Goal: Task Accomplishment & Management: Manage account settings

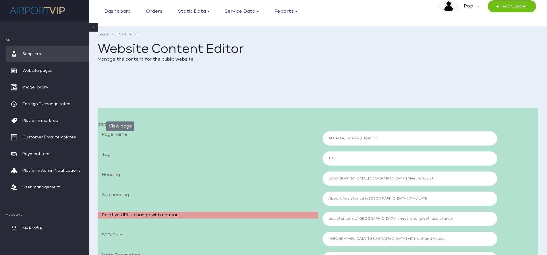
select select "aimg"
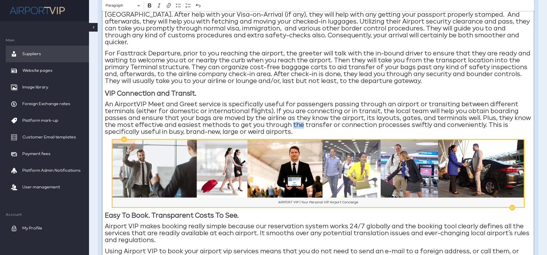
scroll to position [589, 0]
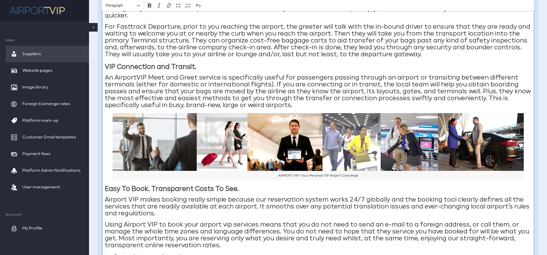
click at [332, 84] on p "An AirportVIP Meet and Greet service is specifically useful for passengers pass…" at bounding box center [318, 91] width 427 height 34
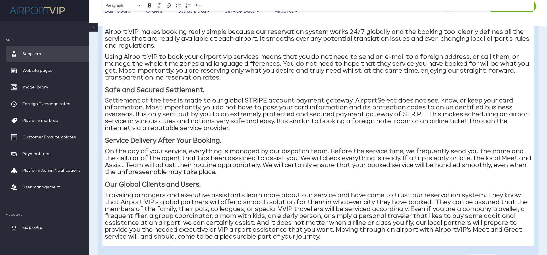
scroll to position [715, 0]
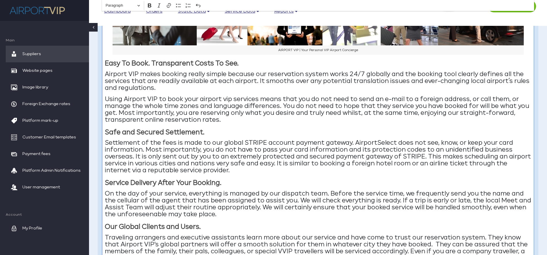
click at [387, 140] on p "Settlement of the fees is made to our global STRIPE account payment gateway. Ai…" at bounding box center [318, 157] width 427 height 34
click at [393, 140] on p "Settlement of the fees is made to our global STRIPE account payment gateway. Ai…" at bounding box center [318, 157] width 427 height 34
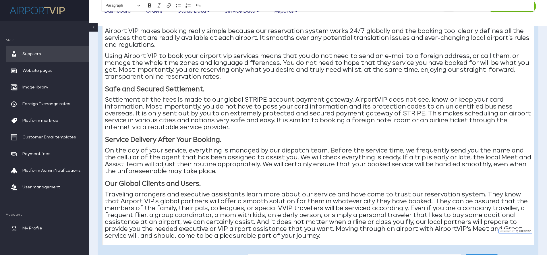
scroll to position [758, 0]
click at [307, 147] on p "On the day of your service, everything is managed by our dispatch team. Before …" at bounding box center [318, 161] width 427 height 28
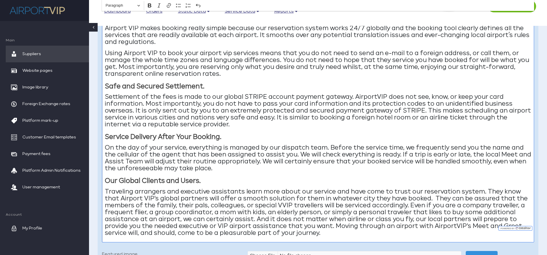
scroll to position [762, 0]
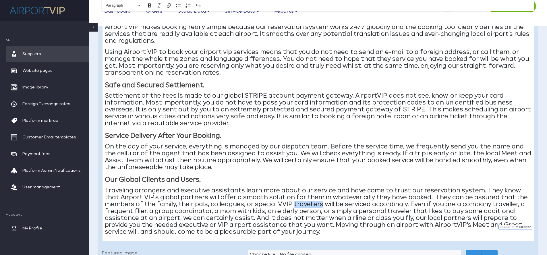
click at [312, 190] on p "Traveling arrangers and executive assistants learn more about our service and h…" at bounding box center [318, 211] width 427 height 48
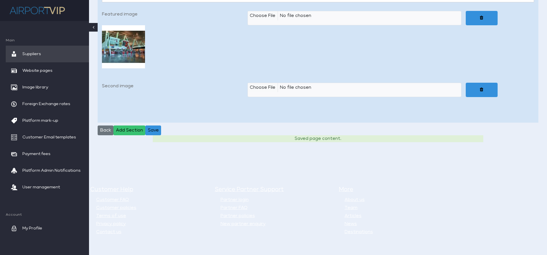
scroll to position [1507, 0]
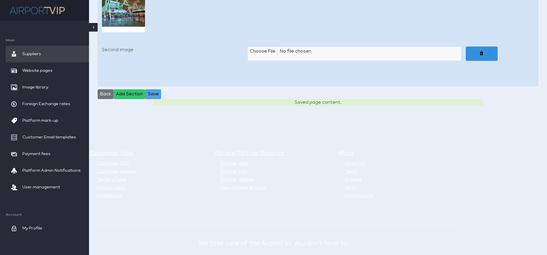
click at [157, 89] on button "Save" at bounding box center [153, 94] width 16 height 10
click at [36, 52] on span "Suppliers" at bounding box center [31, 54] width 19 height 17
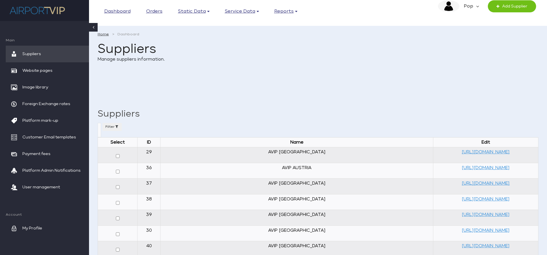
select select
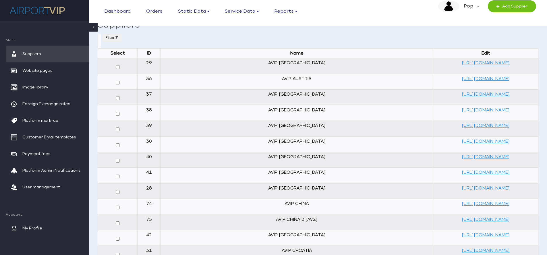
scroll to position [15, 0]
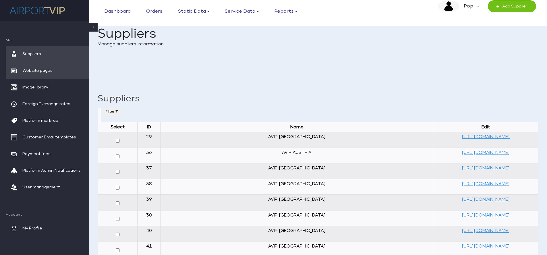
click at [36, 70] on span "Website pages" at bounding box center [37, 70] width 30 height 17
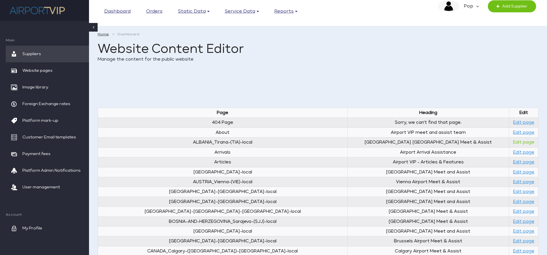
click at [522, 141] on link "Edit page" at bounding box center [523, 142] width 21 height 4
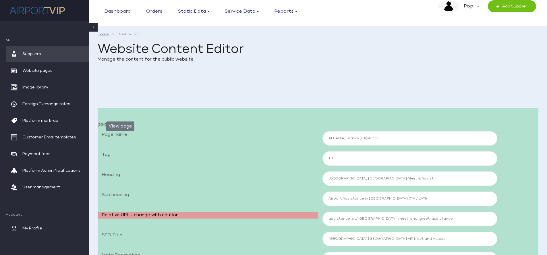
select select "aimg"
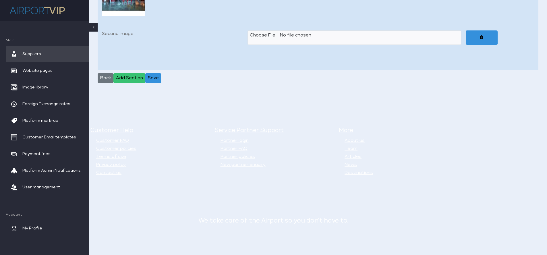
scroll to position [1525, 0]
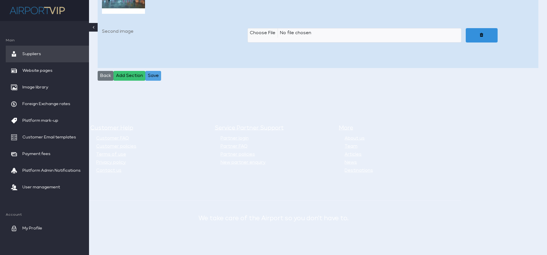
click at [156, 71] on button "Save" at bounding box center [153, 76] width 16 height 10
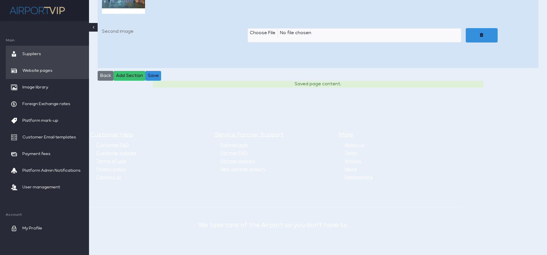
click at [37, 66] on span "Website pages" at bounding box center [37, 70] width 30 height 17
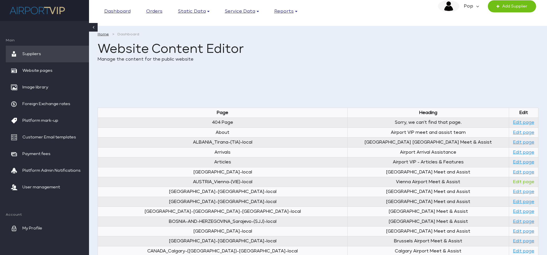
click at [517, 180] on link "Edit page" at bounding box center [523, 182] width 21 height 4
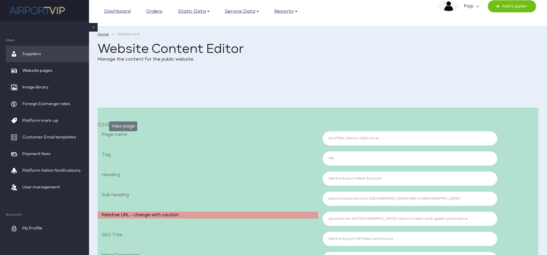
select select "aimg"
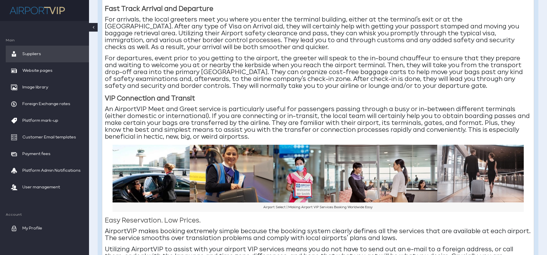
scroll to position [563, 0]
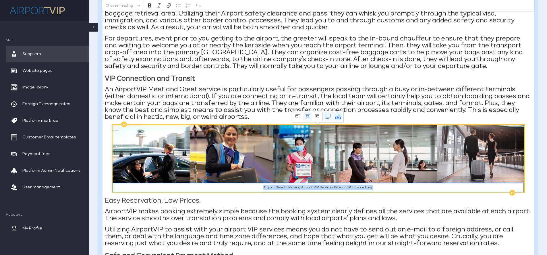
drag, startPoint x: 263, startPoint y: 188, endPoint x: 399, endPoint y: 187, distance: 136.8
click at [399, 187] on figcaption "Airport Select | Making Airport VIP Services Booking Worldwide Easy" at bounding box center [318, 188] width 411 height 10
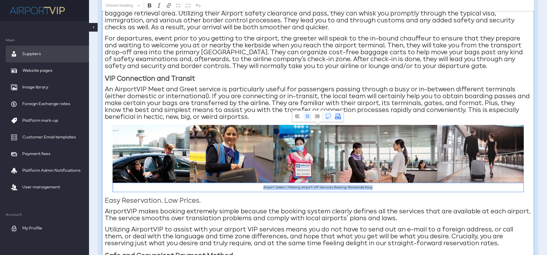
copy figcaption "Airport Select | Making Airport VIP Services Booking Worldwide Easy"
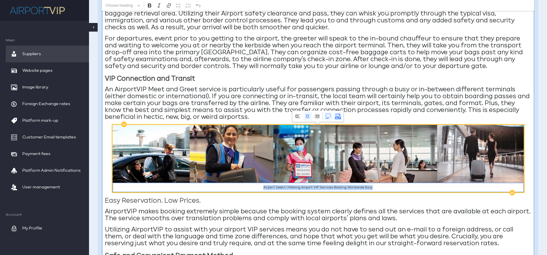
click at [285, 186] on figcaption "Airport Select | Making Airport VIP Services Booking Worldwide Easy" at bounding box center [318, 188] width 411 height 10
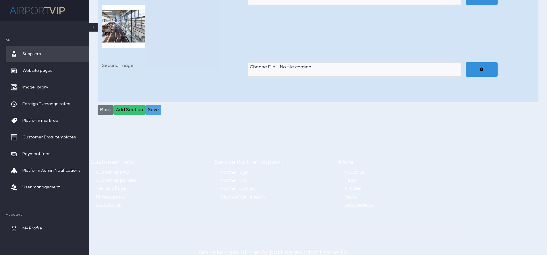
scroll to position [1464, 0]
click at [156, 108] on button "Save" at bounding box center [153, 110] width 16 height 10
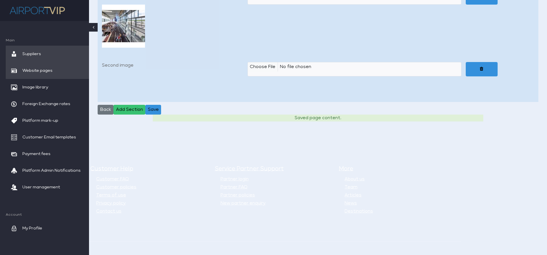
click at [41, 68] on span "Website pages" at bounding box center [37, 70] width 30 height 17
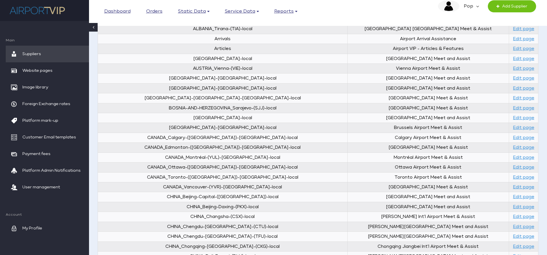
scroll to position [115, 0]
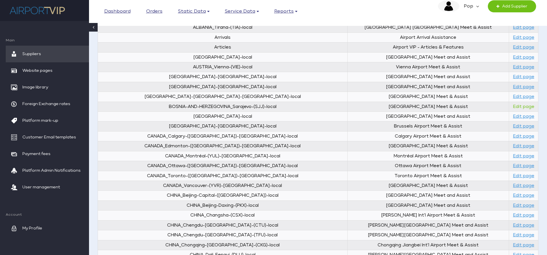
click at [518, 105] on link "Edit page" at bounding box center [523, 107] width 21 height 4
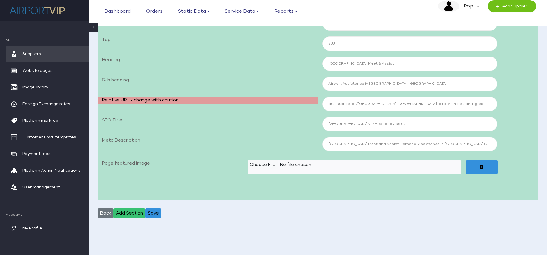
select select "aimg"
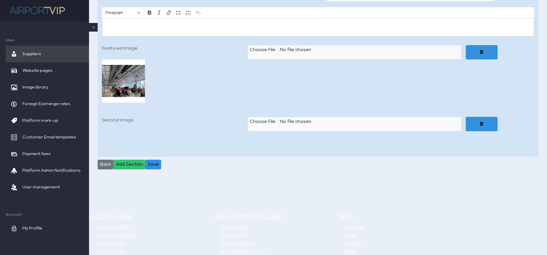
scroll to position [1457, 0]
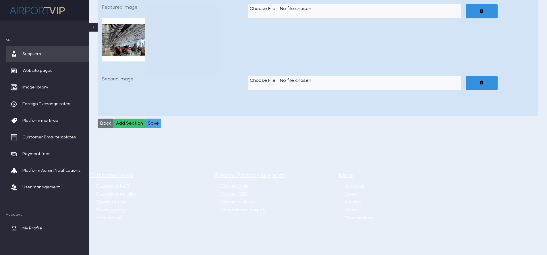
click at [152, 122] on button "Save" at bounding box center [153, 124] width 16 height 10
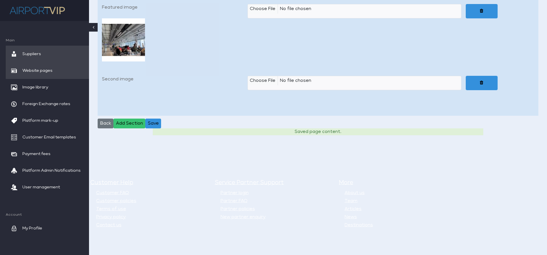
click at [45, 68] on span "Website pages" at bounding box center [37, 70] width 30 height 17
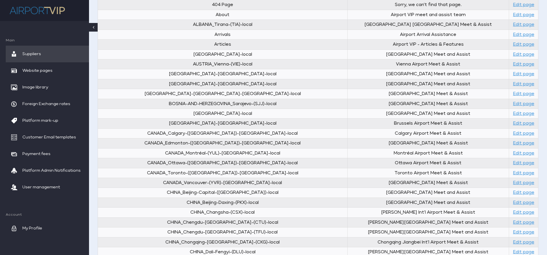
scroll to position [140, 0]
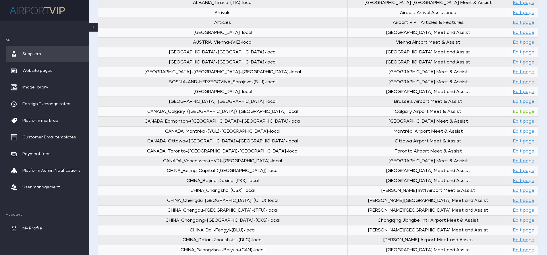
click at [517, 111] on link "Edit page" at bounding box center [523, 111] width 21 height 4
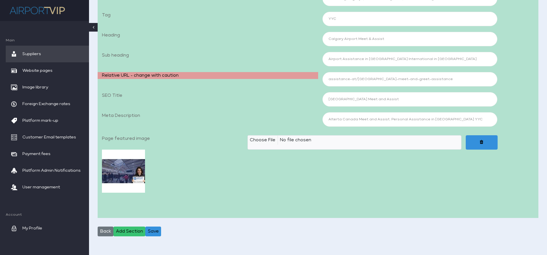
select select "aimg"
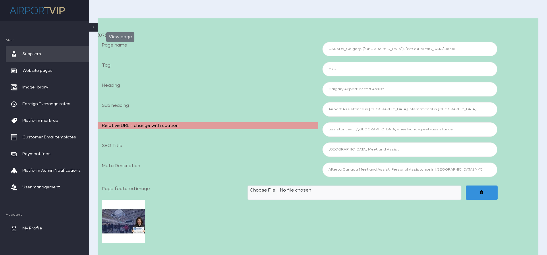
scroll to position [90, 0]
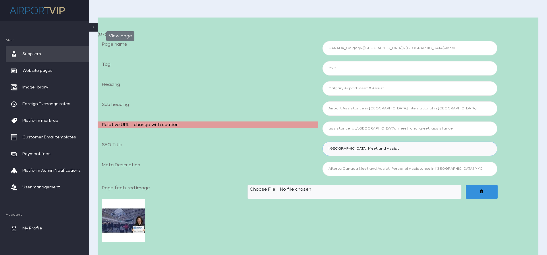
click at [370, 147] on input "Calgary Alberta Airport Meet and Assist" at bounding box center [410, 149] width 175 height 14
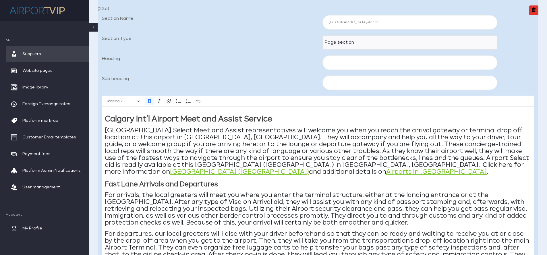
scroll to position [376, 0]
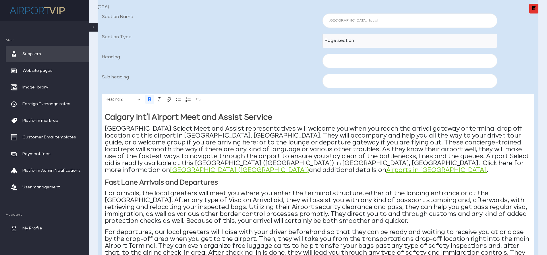
type input "Calgary Alberta Airport VIP Meet and Assist"
click at [183, 117] on strong "Calgary Int’l Airport Meet and Assist Service" at bounding box center [189, 117] width 168 height 7
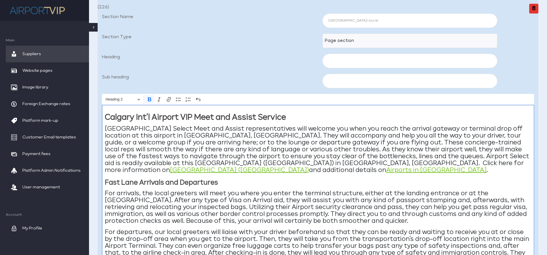
click at [204, 128] on p "Calgary International Airport Select Meet and Assist representatives will welco…" at bounding box center [318, 150] width 427 height 48
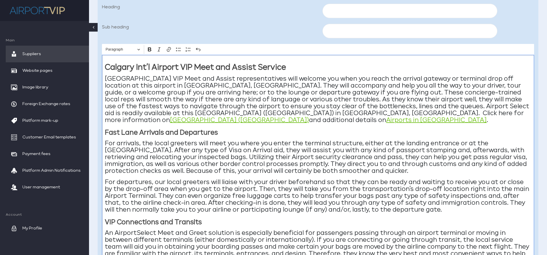
scroll to position [427, 0]
click at [440, 105] on p "Calgary International Airport VIP Meet and Assist representatives will welcome …" at bounding box center [318, 99] width 427 height 48
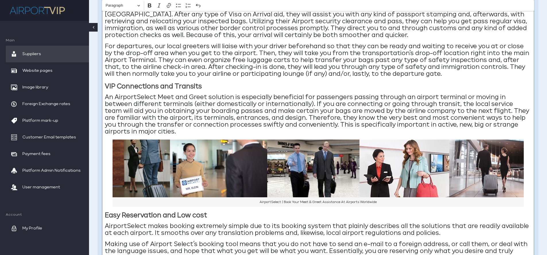
scroll to position [566, 0]
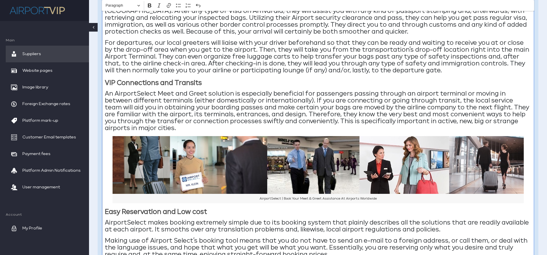
click at [155, 93] on p "An AirportSelect Meet and Greet solution is especially beneficial for passenger…" at bounding box center [318, 111] width 427 height 41
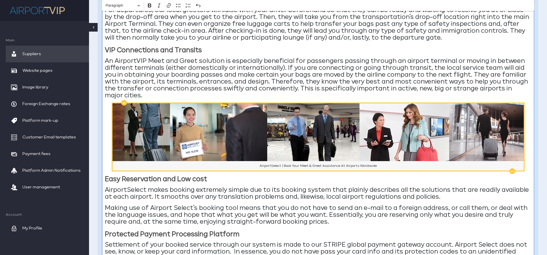
scroll to position [600, 0]
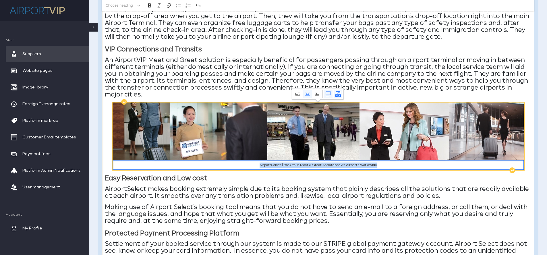
drag, startPoint x: 383, startPoint y: 165, endPoint x: 250, endPoint y: 162, distance: 132.8
click at [250, 162] on figcaption "AirportSelect | Book Your Meet & Greet Assistance At Airports Worldwide" at bounding box center [318, 165] width 411 height 10
copy figcaption "AirportSelect | Book Your Meet & Greet Assistance At Airports Worldwide"
click at [279, 164] on figcaption "AirportSelect | Book Your Meet & Greet Assistance At Airports Worldwide" at bounding box center [318, 165] width 411 height 10
drag, startPoint x: 257, startPoint y: 166, endPoint x: 382, endPoint y: 165, distance: 125.0
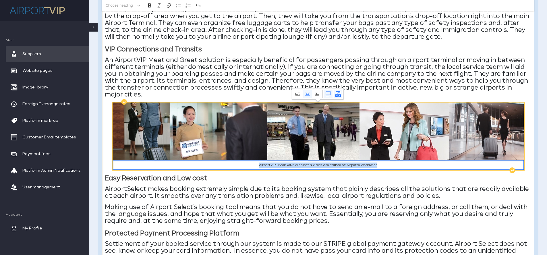
click at [382, 165] on figcaption "AirportVIP | Book Your VIP Meet & Greet Assistance At Airports Worldwide" at bounding box center [318, 165] width 411 height 10
copy figcaption "AirportVIP | Book Your VIP Meet & Greet Assistance At Airports Worldwide"
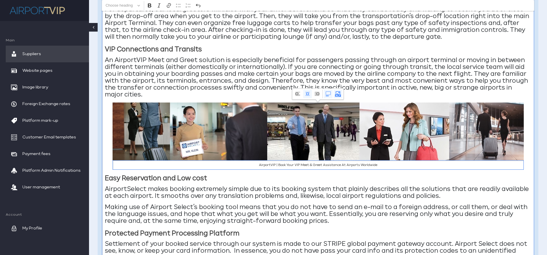
click at [146, 188] on p "AirportSelect makes booking extremely simple due to its booking system that pla…" at bounding box center [318, 193] width 427 height 14
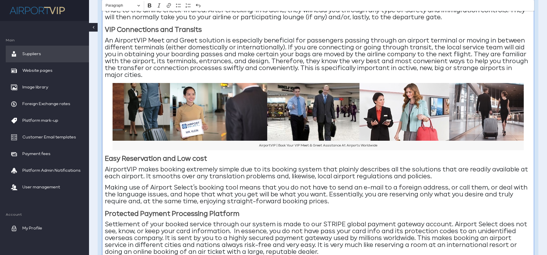
scroll to position [623, 0]
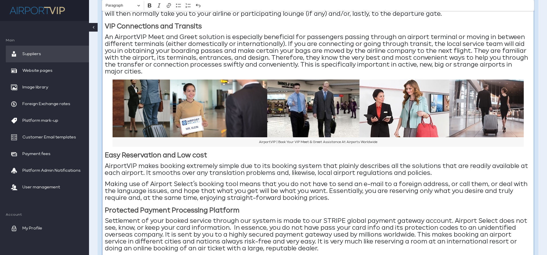
click at [191, 182] on p "Making use of Airport Select’s booking tool means that you do not have to send …" at bounding box center [318, 191] width 427 height 21
click at [311, 226] on p "Settlement of your booked service through our system is made to our STRIPE glob…" at bounding box center [318, 235] width 427 height 34
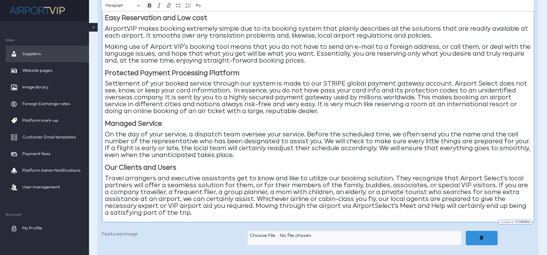
scroll to position [759, 0]
click at [483, 83] on p "Settlement of your booked service through our system is made to our STRIPE glob…" at bounding box center [318, 98] width 427 height 34
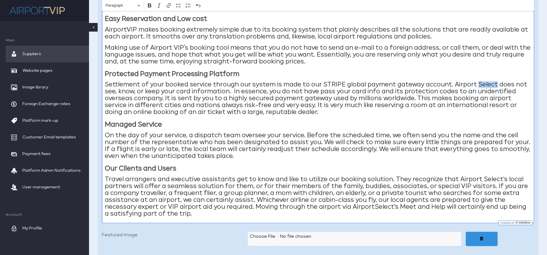
click at [483, 83] on p "Settlement of your booked service through our system is made to our STRIPE glob…" at bounding box center [318, 98] width 427 height 34
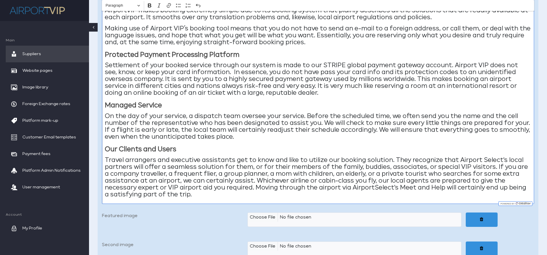
scroll to position [783, 0]
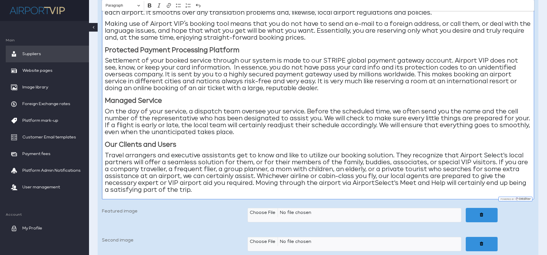
click at [500, 154] on p "Travel arrangers and executive assistants get to know and like to utilize our b…" at bounding box center [318, 172] width 427 height 41
click at [392, 183] on p "Travel arrangers and executive assistants get to know and like to utilize our b…" at bounding box center [318, 172] width 427 height 41
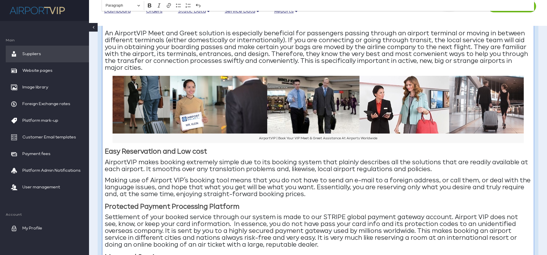
scroll to position [615, 0]
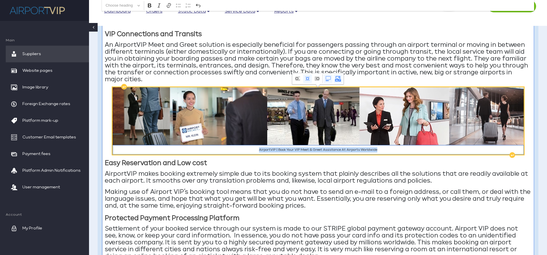
drag, startPoint x: 258, startPoint y: 149, endPoint x: 399, endPoint y: 149, distance: 141.1
click at [399, 149] on figcaption "AirportVIP | Book Your VIP Meet & Greet Assistance At Airports Worldwide" at bounding box center [318, 150] width 411 height 10
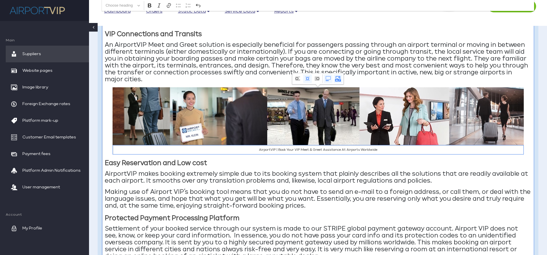
click at [349, 195] on p "Making use of Airport VIP’s booking tool means that you do not have to send an …" at bounding box center [318, 199] width 427 height 21
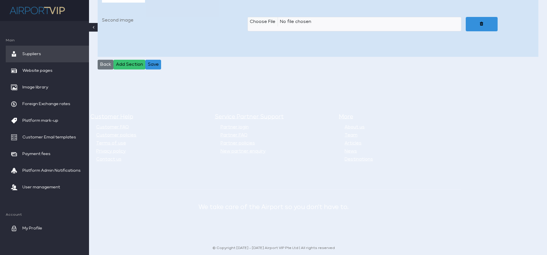
scroll to position [1518, 0]
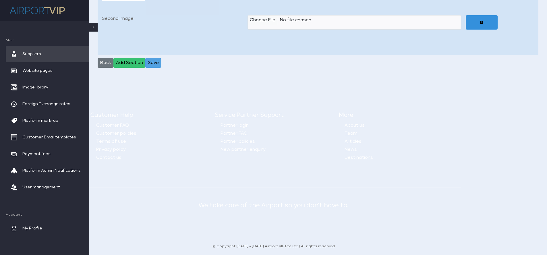
click at [154, 60] on button "Save" at bounding box center [153, 63] width 16 height 10
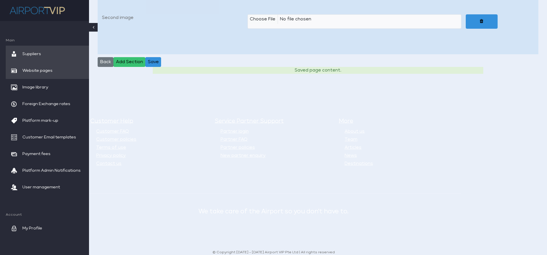
click at [41, 69] on span "Website pages" at bounding box center [37, 70] width 30 height 17
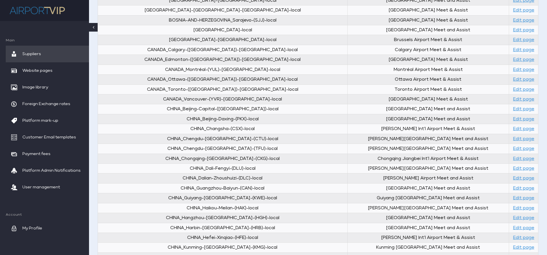
scroll to position [199, 0]
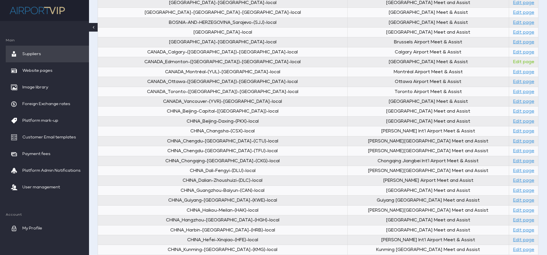
click at [523, 61] on link "Edit page" at bounding box center [523, 62] width 21 height 4
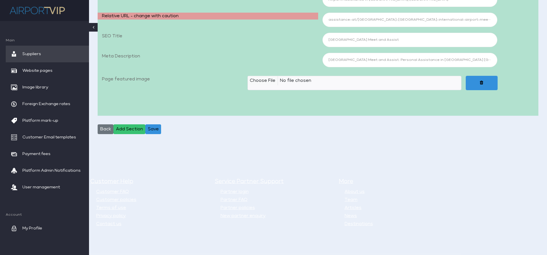
select select "aimg"
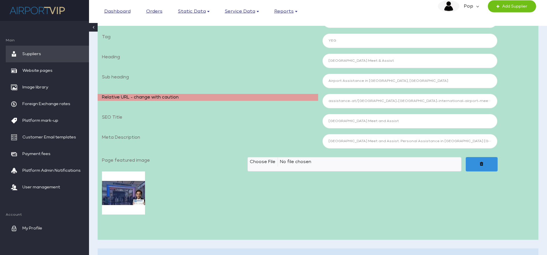
scroll to position [118, 0]
click at [400, 120] on input "[GEOGRAPHIC_DATA] Meet and Assist" at bounding box center [410, 121] width 175 height 14
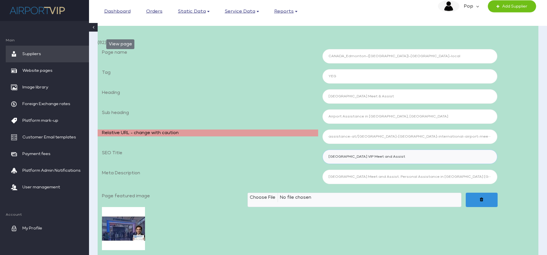
scroll to position [82, 0]
type input "[GEOGRAPHIC_DATA] VIP Meet and Assist"
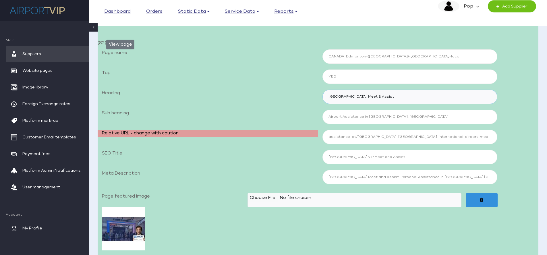
click at [387, 95] on input "[GEOGRAPHIC_DATA] Meet & Assist" at bounding box center [410, 97] width 175 height 14
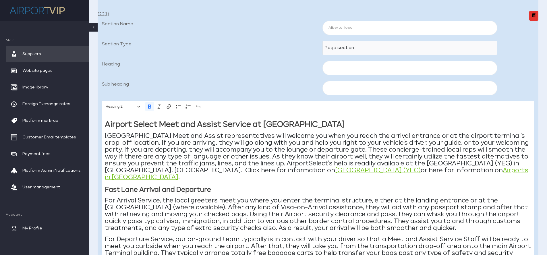
scroll to position [370, 0]
type input "[GEOGRAPHIC_DATA] VIP Meet & Assist"
drag, startPoint x: 157, startPoint y: 122, endPoint x: 136, endPoint y: 122, distance: 21.8
click at [136, 122] on strong "Airport Select Meet and Assist Service at [GEOGRAPHIC_DATA]" at bounding box center [225, 123] width 240 height 7
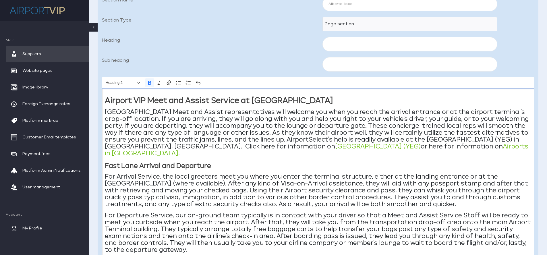
scroll to position [401, 0]
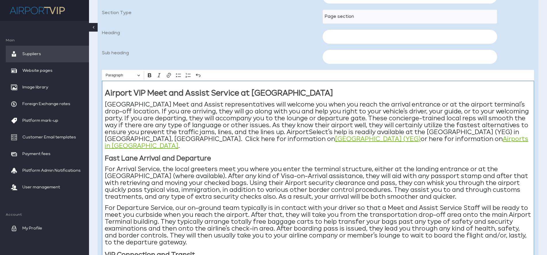
click at [374, 130] on p "[GEOGRAPHIC_DATA] Meet and Assist representatives will welcome you when you rea…" at bounding box center [318, 125] width 427 height 48
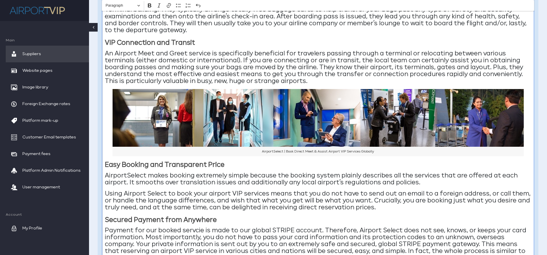
scroll to position [614, 0]
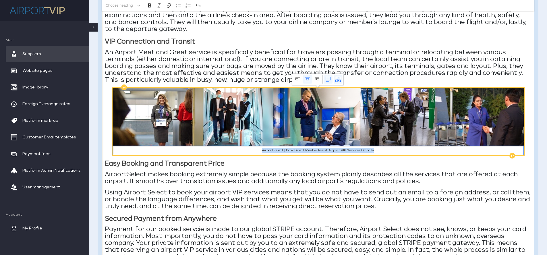
drag, startPoint x: 381, startPoint y: 151, endPoint x: 273, endPoint y: 146, distance: 108.7
click at [273, 146] on figcaption "AirportSelect | Book Direct Meet & Assist Airport VIP Services Globally" at bounding box center [318, 151] width 411 height 10
copy figcaption "AirportSelect | Book Direct Meet & Assist Airport VIP Services Globally"
click at [282, 150] on figcaption "AirportSelect | Book Direct Meet & Assist Airport VIP Services Globally" at bounding box center [318, 151] width 411 height 10
click at [283, 149] on figcaption "AirportSelect | Book Direct Meet & Assist Airport VIP Services Globally" at bounding box center [318, 151] width 411 height 10
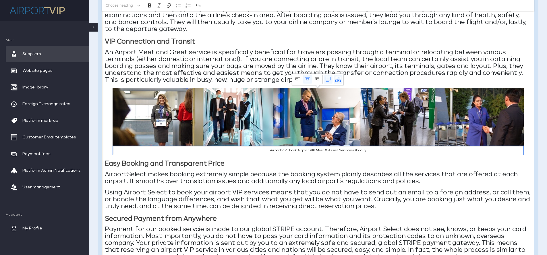
click at [146, 174] on p "AirportSelect makes booking extremely simple because the booking system plainly…" at bounding box center [318, 178] width 427 height 14
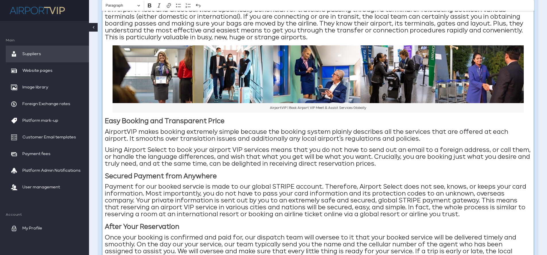
scroll to position [660, 0]
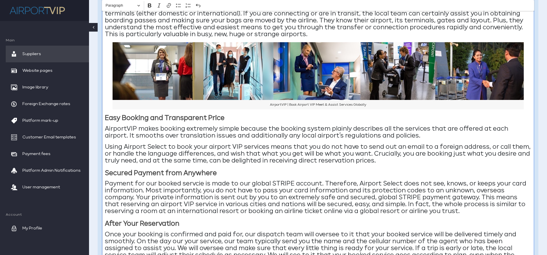
click at [158, 147] on p "Using Airport Select to book your airport VIP services means that you do not ha…" at bounding box center [318, 154] width 427 height 21
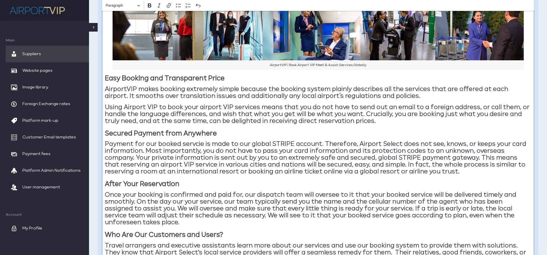
scroll to position [700, 0]
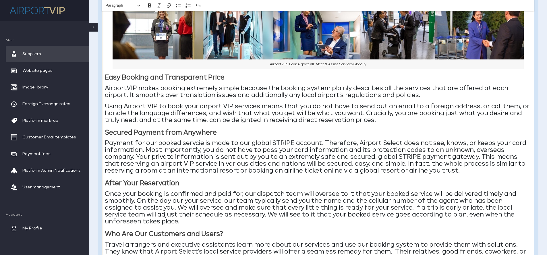
click at [197, 144] on p "Payment for our booked servcie is made to our global STRIPE account. Therefore,…" at bounding box center [318, 157] width 427 height 34
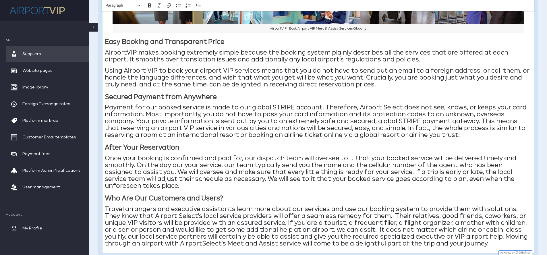
scroll to position [736, 0]
click at [390, 107] on p "Payment for our booked service is made to our global STRIPE account. Therefore,…" at bounding box center [318, 121] width 427 height 34
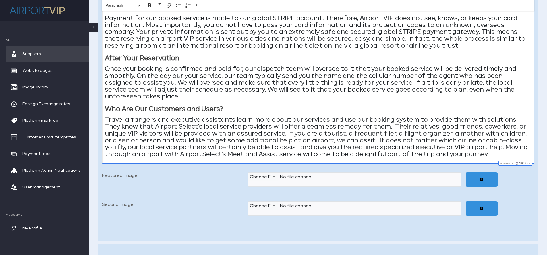
scroll to position [828, 0]
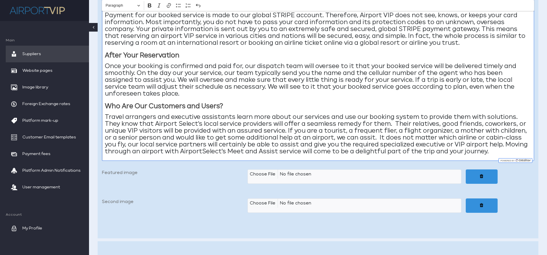
click at [197, 124] on p "Travel arrangers and executive assistants learn more about our services and use…" at bounding box center [318, 134] width 427 height 41
click at [220, 150] on p "Travel arrangers and executive assistants learn more about our services and use…" at bounding box center [318, 134] width 427 height 41
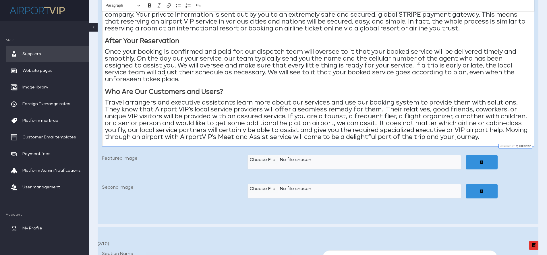
scroll to position [845, 0]
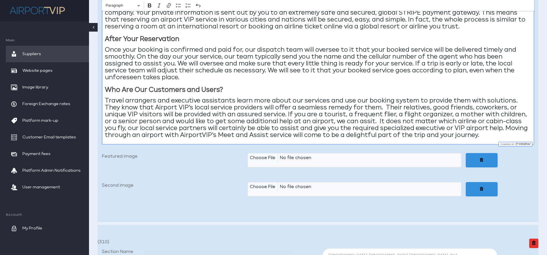
click at [371, 121] on p "Travel arrangers and executive assistants learn more about our services and use…" at bounding box center [318, 117] width 427 height 41
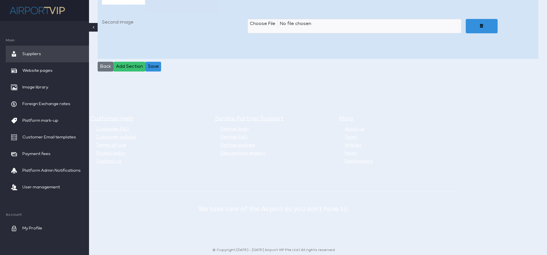
scroll to position [1524, 0]
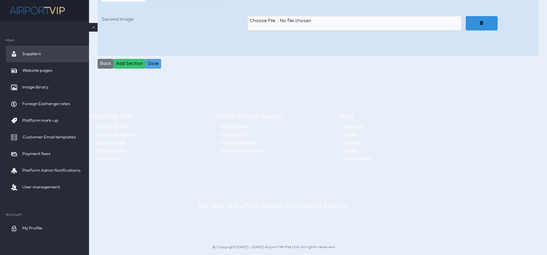
click at [151, 66] on button "Save" at bounding box center [153, 64] width 16 height 10
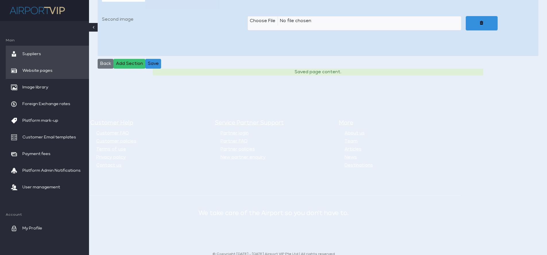
click at [35, 72] on span "Website pages" at bounding box center [37, 70] width 30 height 17
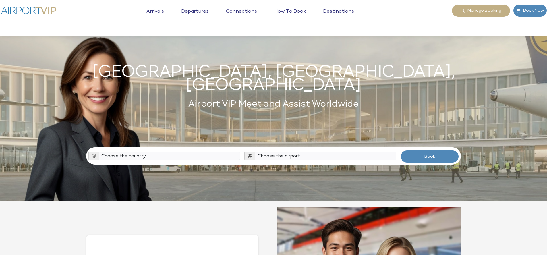
click at [327, 12] on link "Destinations" at bounding box center [339, 16] width 34 height 14
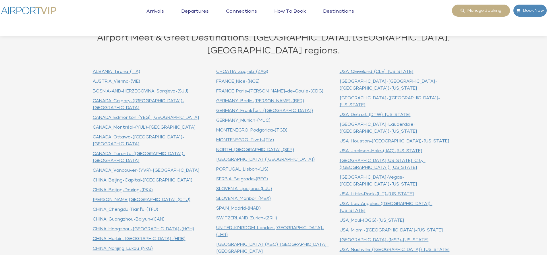
scroll to position [172, 0]
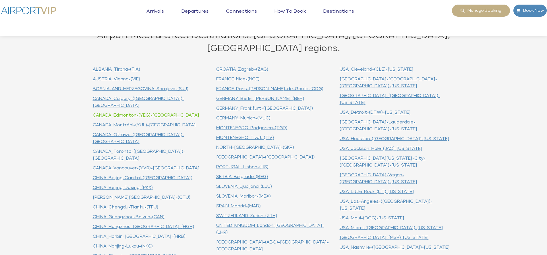
click at [145, 113] on link "CANADA_Edmonton-(YEG)-[GEOGRAPHIC_DATA]" at bounding box center [146, 115] width 107 height 4
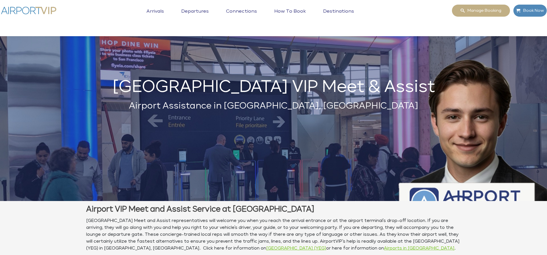
click at [41, 10] on img at bounding box center [28, 10] width 57 height 12
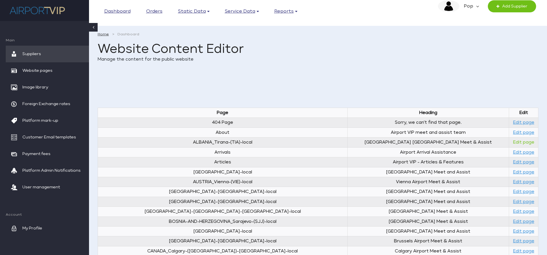
click at [521, 142] on link "Edit page" at bounding box center [523, 142] width 21 height 4
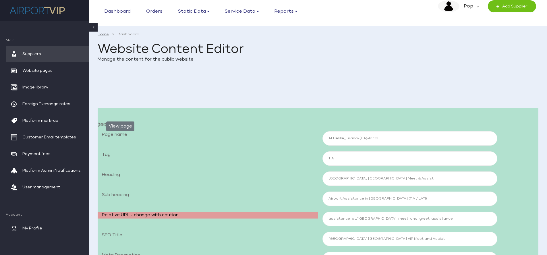
select select "aimg"
click at [369, 178] on input "Tirana Albania Airport Meet & Assist" at bounding box center [410, 179] width 175 height 14
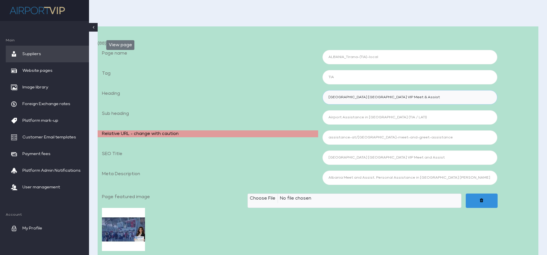
scroll to position [84, 0]
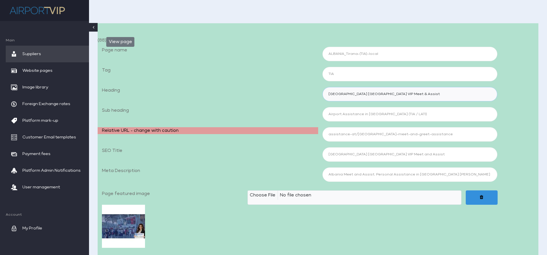
type input "[GEOGRAPHIC_DATA] [GEOGRAPHIC_DATA] VIP Meet & Assist"
click at [343, 113] on input "Airport Assistance in Tirana International Airport (TIA / LATI)" at bounding box center [410, 114] width 175 height 14
click at [342, 113] on input "Airport Assistance in Tirana International Airport (TIA / LATI)" at bounding box center [410, 114] width 175 height 14
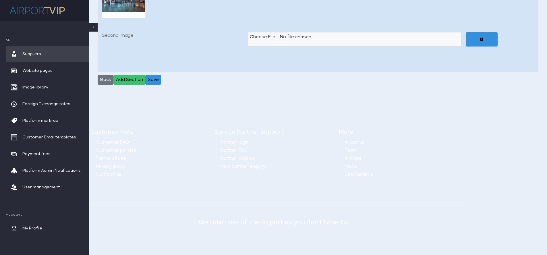
scroll to position [1525, 0]
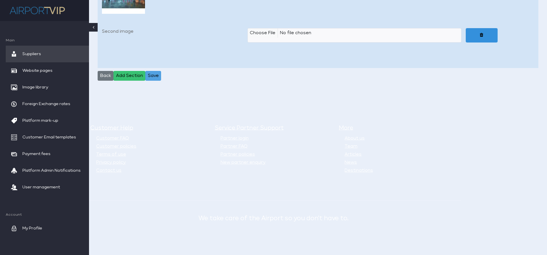
type input "Airport VIP Assistance in Tirana International Airport (TIA / LATI)"
click at [152, 71] on button "Save" at bounding box center [153, 76] width 16 height 10
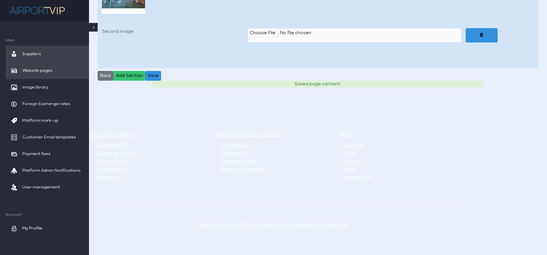
click at [40, 67] on span "Website pages" at bounding box center [37, 70] width 30 height 17
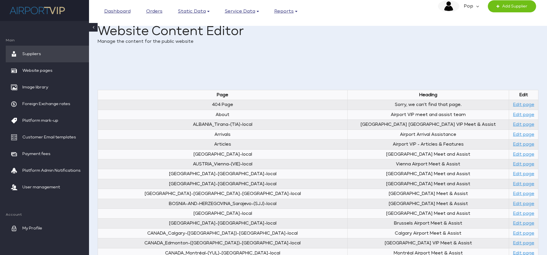
scroll to position [18, 0]
click at [521, 164] on link "Edit page" at bounding box center [523, 164] width 21 height 4
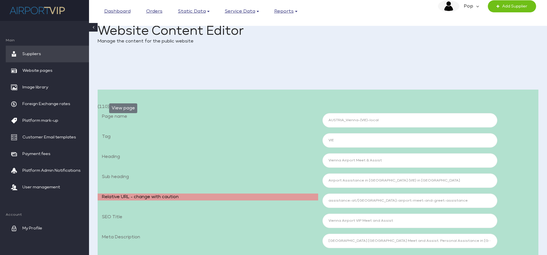
select select "aimg"
click at [355, 161] on input "Vienna Airport Meet & Assist" at bounding box center [410, 160] width 175 height 14
type input "Vienna Airport VIP Meet & Assist"
click at [343, 179] on input "Airport Assistance in [GEOGRAPHIC_DATA] (VIE) in [GEOGRAPHIC_DATA]" at bounding box center [410, 181] width 175 height 14
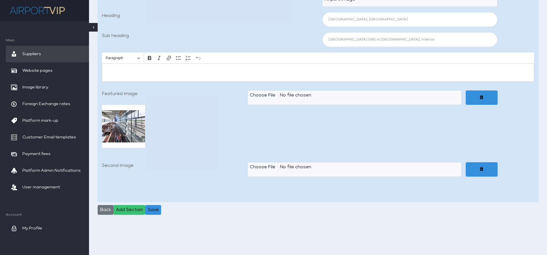
scroll to position [1512, 0]
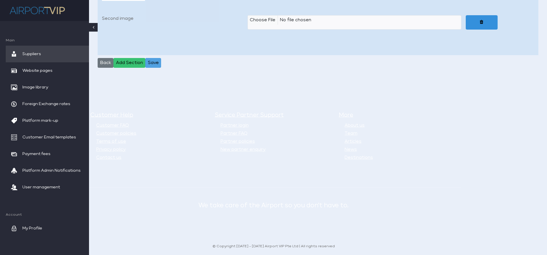
type input "VIP Airport Assistance in [GEOGRAPHIC_DATA] (VIE) in [GEOGRAPHIC_DATA]"
click at [155, 62] on button "Save" at bounding box center [153, 63] width 16 height 10
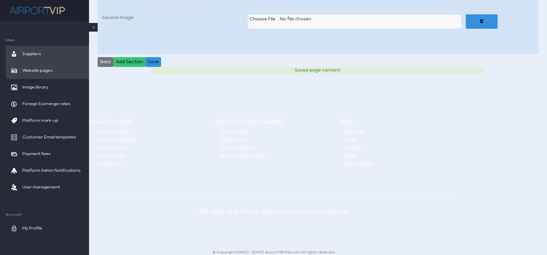
click at [34, 72] on span "Website pages" at bounding box center [37, 70] width 30 height 17
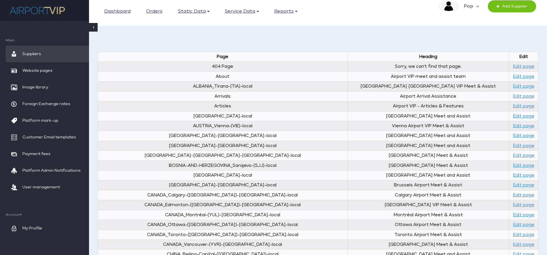
scroll to position [56, 0]
click at [517, 164] on link "Edit page" at bounding box center [523, 165] width 21 height 4
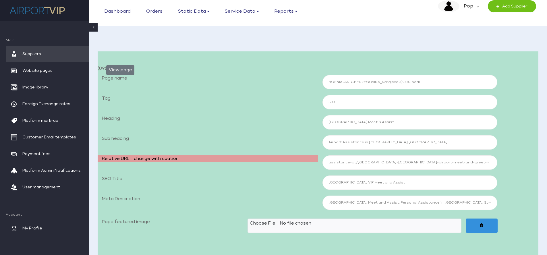
select select "aimg"
click at [382, 122] on input "Sarajevo International Airport Meet & Assist" at bounding box center [410, 122] width 175 height 14
type input "[GEOGRAPHIC_DATA] VIP Meet & Assist"
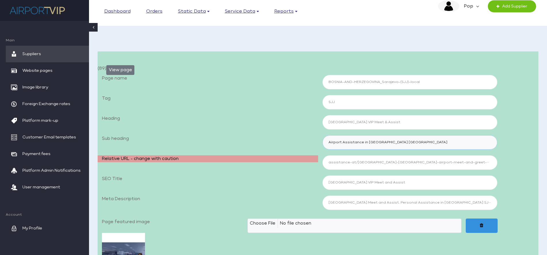
click at [329, 142] on input "Airport Assistance in Bosnia and Herzegovina Sarajevo Airport" at bounding box center [410, 142] width 175 height 14
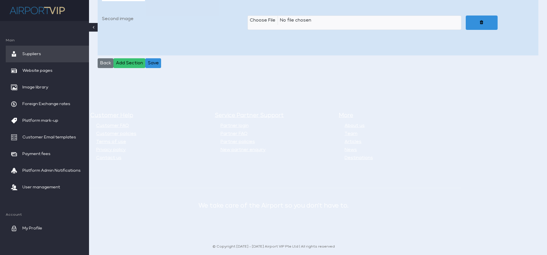
scroll to position [1518, 0]
type input "VIP Airport Assistance in Bosnia and Herzegovina Sarajevo Airport"
click at [159, 61] on button "Save" at bounding box center [153, 63] width 16 height 10
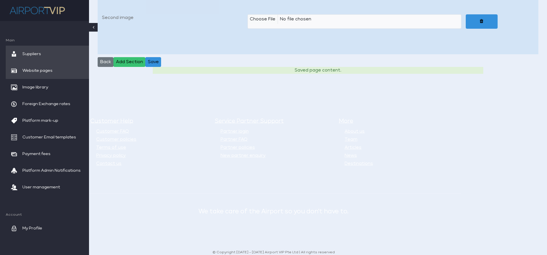
click at [40, 66] on span "Website pages" at bounding box center [37, 70] width 30 height 17
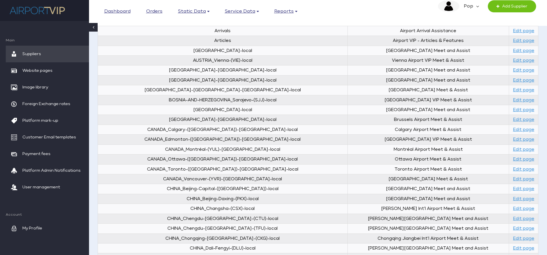
scroll to position [157, 0]
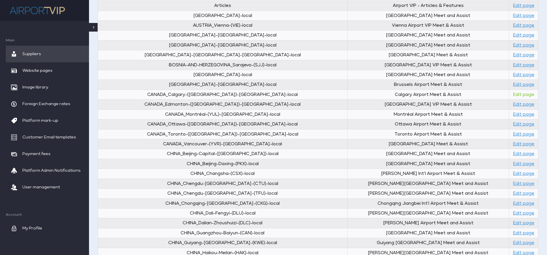
click at [524, 94] on link "Edit page" at bounding box center [523, 95] width 21 height 4
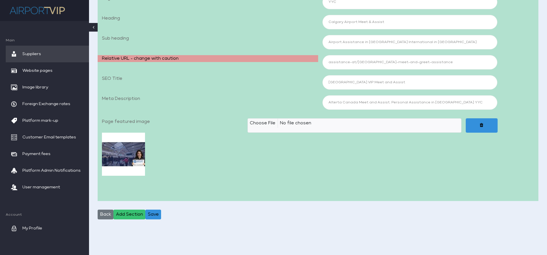
select select "aimg"
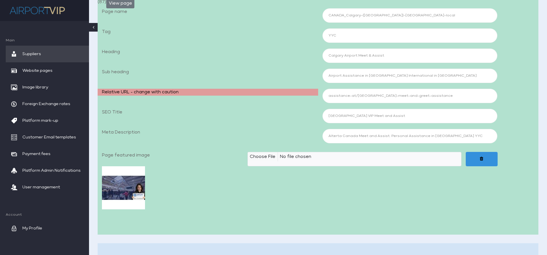
scroll to position [118, 0]
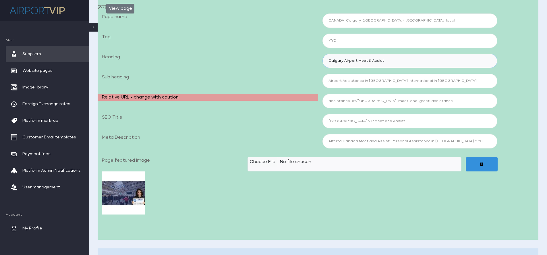
click at [356, 60] on input "Calgary Airport Meet & Assist" at bounding box center [410, 61] width 175 height 14
type input "Calgary Airport VIP Meet & Assist"
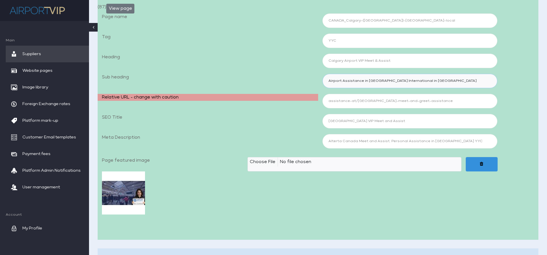
click at [328, 79] on input "Airport Assistance in Calgary International in Canada" at bounding box center [410, 81] width 175 height 14
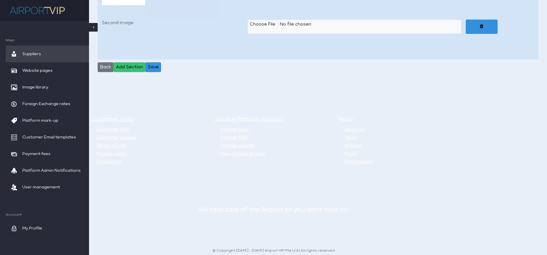
scroll to position [1518, 0]
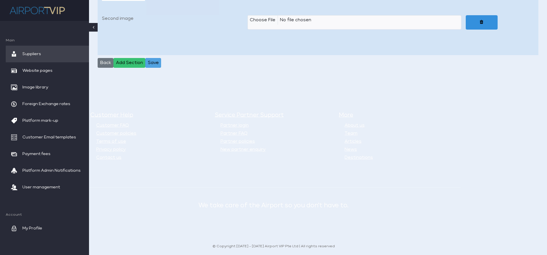
type input "VIP Airport Assistance in Calgary International in Canada"
click at [154, 61] on button "Save" at bounding box center [153, 63] width 16 height 10
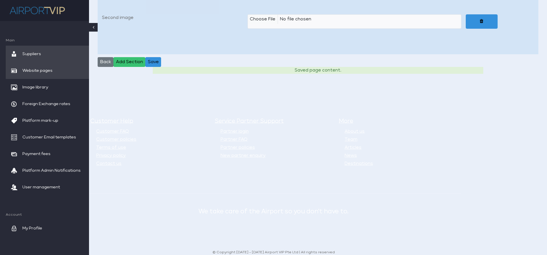
click at [27, 70] on span "Website pages" at bounding box center [37, 70] width 30 height 17
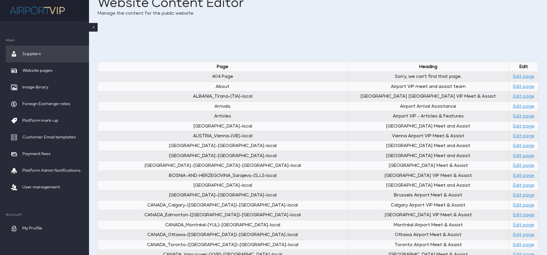
scroll to position [158, 0]
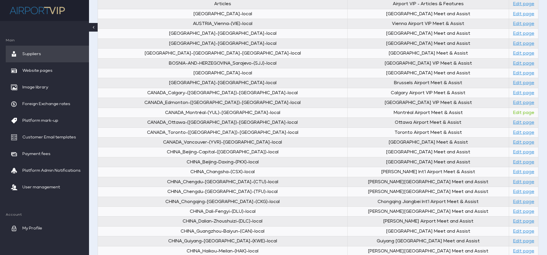
click at [518, 112] on link "Edit page" at bounding box center [523, 113] width 21 height 4
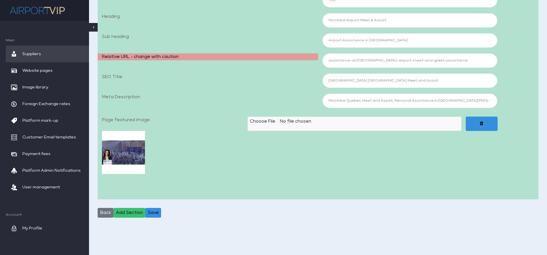
select select "aimg"
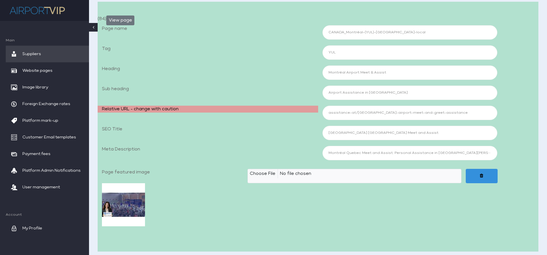
scroll to position [40, 0]
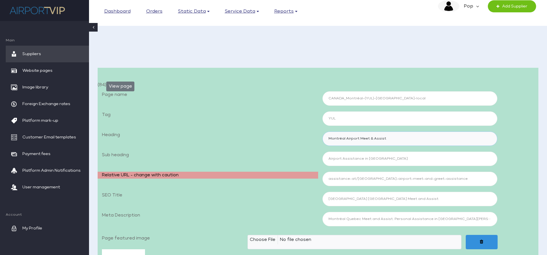
click at [358, 138] on input "Montréal Airport Meet & Assist" at bounding box center [410, 139] width 175 height 14
type input "Montréal Airport VIP Meet & Assist"
click at [328, 159] on input "Airport Assistance in Montréal-Cartier International Airport" at bounding box center [410, 159] width 175 height 14
type input "VIP Airport Assistance in Montréal-Cartier International Airport"
click at [374, 198] on input "Montréal Quebec Airport Meet and Assist" at bounding box center [410, 199] width 175 height 14
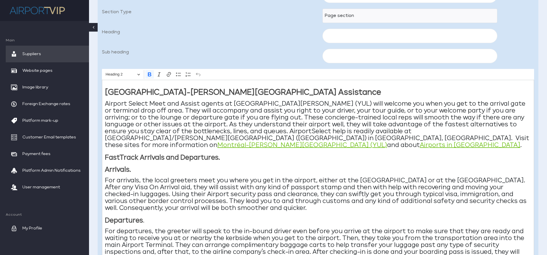
scroll to position [408, 0]
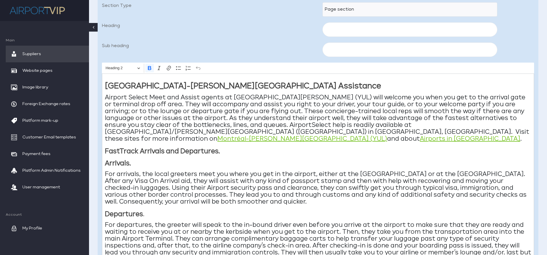
type input "Montréal Quebec Airport VIP Meet and Assist"
click at [208, 86] on strong "Montréal-Trudeau Airport Assistance" at bounding box center [243, 85] width 276 height 7
click at [140, 96] on p "Airport Select Meet and Assist agents at Montreal Trudeau Int’l Airport (YUL) w…" at bounding box center [318, 118] width 427 height 48
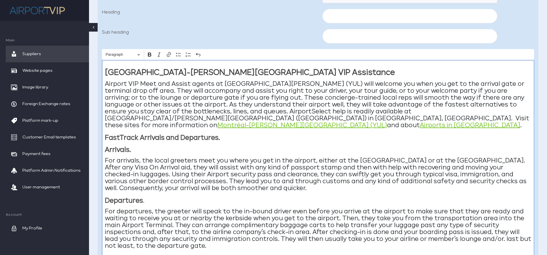
scroll to position [424, 0]
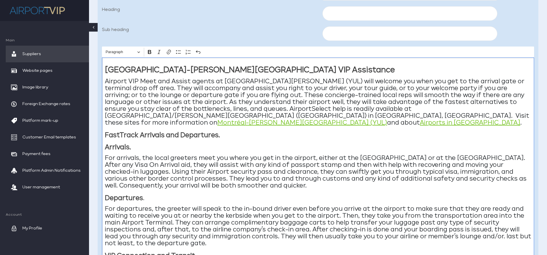
click at [278, 108] on p "Airport VIP Meet and Assist agents at Montreal Trudeau Int’l Airport (YUL) will…" at bounding box center [318, 102] width 427 height 48
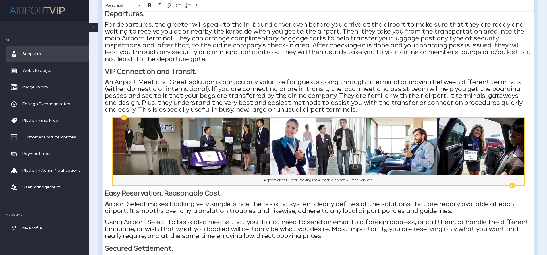
scroll to position [613, 0]
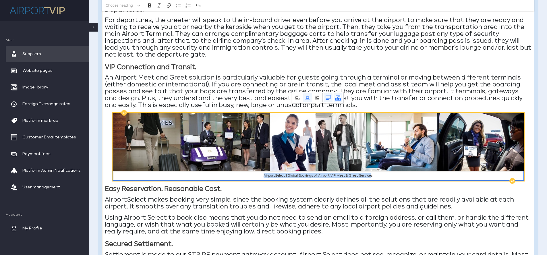
drag, startPoint x: 262, startPoint y: 169, endPoint x: 372, endPoint y: 168, distance: 110.3
click at [372, 171] on figcaption "AirportSelect | Global Bookings of Airport VIP Meet & Greet Services" at bounding box center [318, 176] width 411 height 10
click at [377, 171] on figcaption "AirportSelect | Global Bookings of Airport VIP Meet & Greet Services" at bounding box center [318, 176] width 411 height 10
drag, startPoint x: 377, startPoint y: 169, endPoint x: 260, endPoint y: 168, distance: 116.4
click at [260, 171] on figcaption "AirportSelect | Global Bookings of Airport VIP Meet & Greet Services" at bounding box center [318, 176] width 411 height 10
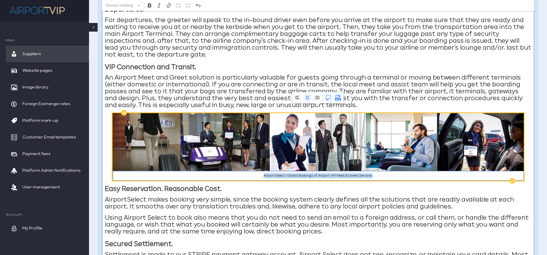
copy figcaption "AirportSelect | Global Bookings of Airport VIP Meet & Greet Services"
click at [284, 171] on figcaption "AirportSelect | Global Bookings of Airport VIP Meet & Greet Services" at bounding box center [318, 176] width 411 height 10
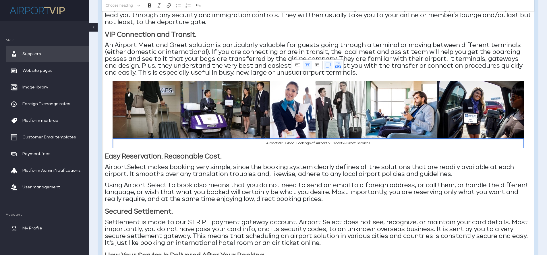
scroll to position [650, 0]
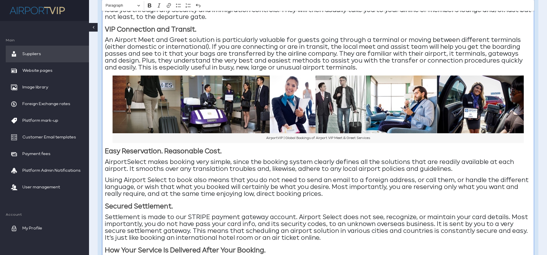
click at [146, 159] on p "AirportSelect makes booking very simple, since the booking system clearly defin…" at bounding box center [318, 166] width 427 height 14
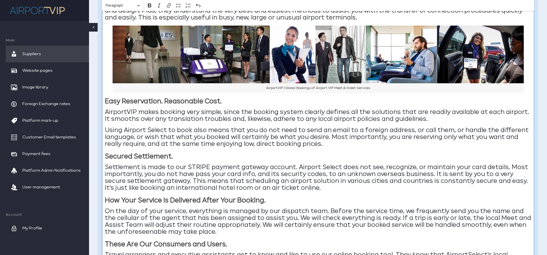
scroll to position [706, 0]
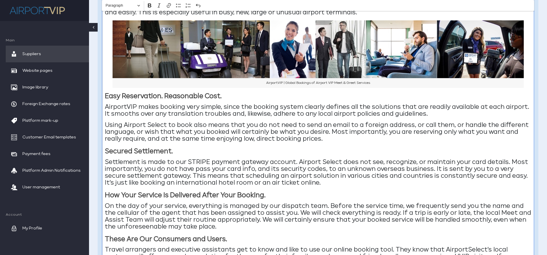
click at [166, 122] on p "Using Airport Select to book also means that you do not need to send an email t…" at bounding box center [318, 132] width 427 height 21
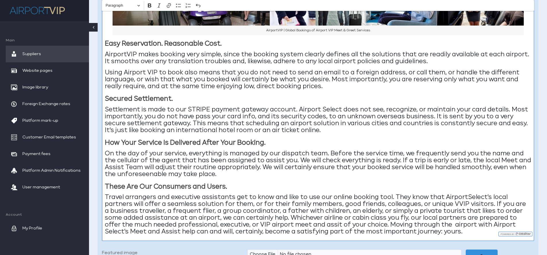
scroll to position [760, 0]
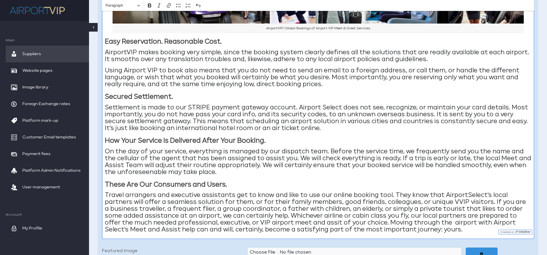
click at [331, 104] on p "Settlement is made to our STRIPE payment gateway account. Airport Select does n…" at bounding box center [318, 118] width 427 height 28
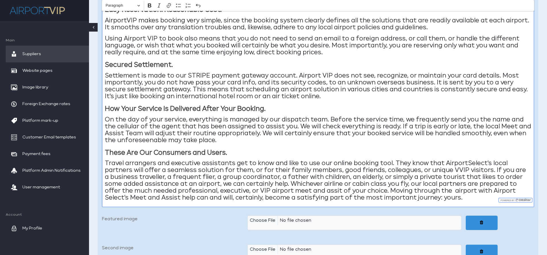
scroll to position [794, 0]
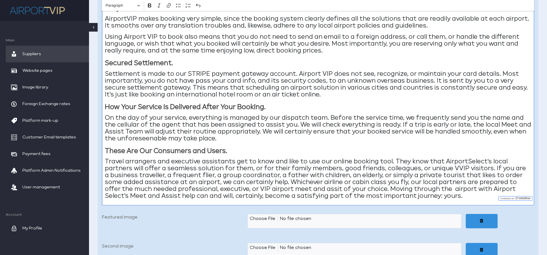
click at [152, 132] on p "On the day of your service, everything is managed by our dispatch team. Before …" at bounding box center [318, 129] width 427 height 28
click at [229, 128] on p "On the day of your service, everything is managed by our dispatch team. Before …" at bounding box center [318, 129] width 427 height 28
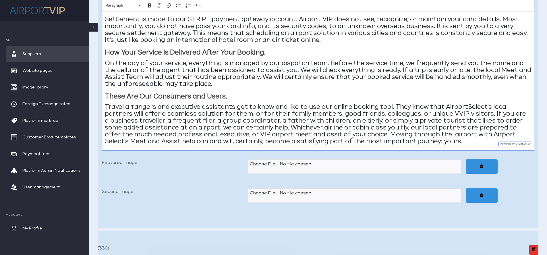
scroll to position [850, 0]
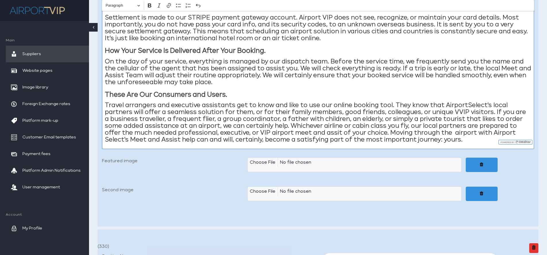
click at [484, 102] on p "Travel arrangers and executive assistants get to know and like to use our onlin…" at bounding box center [318, 122] width 427 height 41
click at [484, 126] on p "Travel arrangers and executive assistants get to know and like to use our onlin…" at bounding box center [318, 122] width 427 height 41
click at [290, 126] on p "Travel arrangers and executive assistants get to know and like to use our onlin…" at bounding box center [318, 122] width 427 height 41
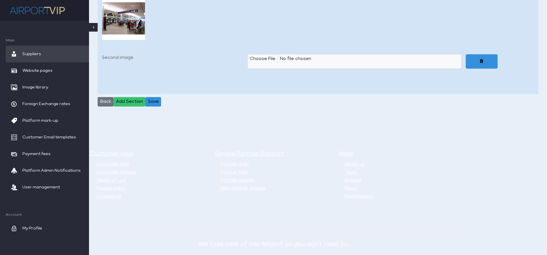
scroll to position [1528, 0]
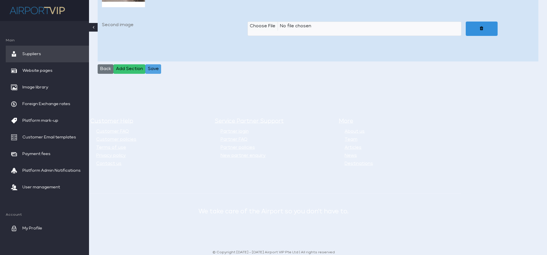
click at [155, 64] on button "Save" at bounding box center [153, 69] width 16 height 10
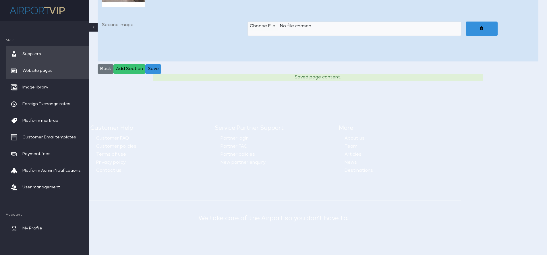
click at [45, 68] on span "Website pages" at bounding box center [37, 70] width 30 height 17
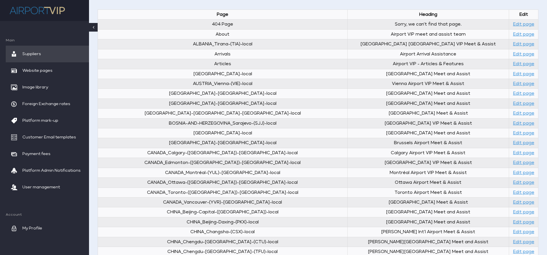
scroll to position [115, 0]
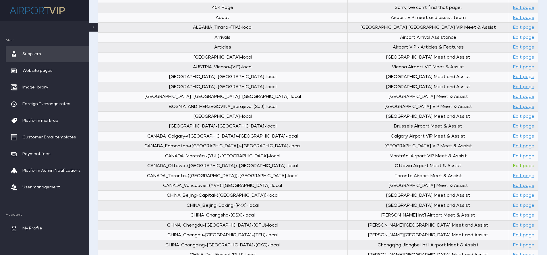
click at [515, 166] on link "Edit page" at bounding box center [523, 166] width 21 height 4
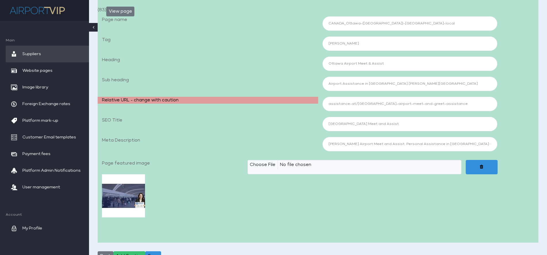
select select "aimg"
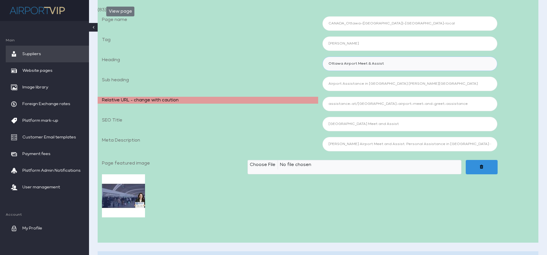
click at [356, 64] on input "Ottawa Airport Meet & Assist" at bounding box center [410, 64] width 175 height 14
type input "Ottawa Airport VIP Meet & Assist"
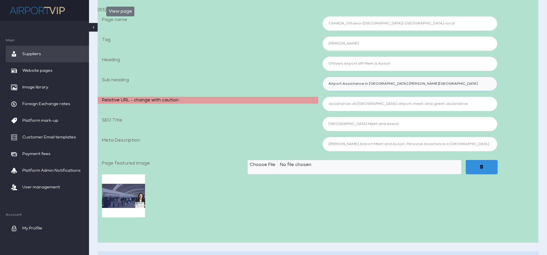
click at [329, 83] on input "Airport Assistance in [GEOGRAPHIC_DATA] [PERSON_NAME][GEOGRAPHIC_DATA]" at bounding box center [410, 84] width 175 height 14
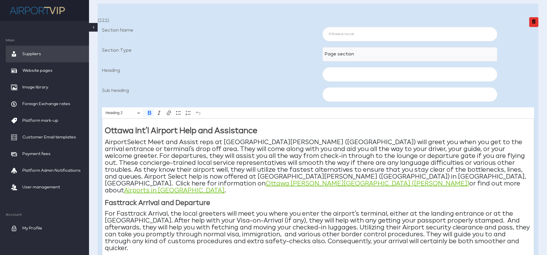
scroll to position [364, 0]
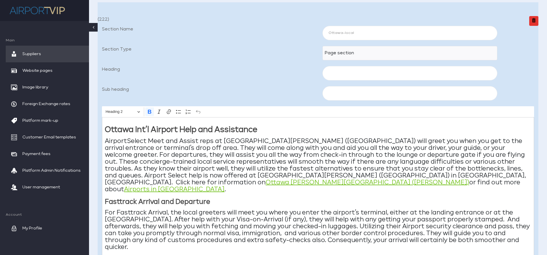
type input "VIP Airport Assistance in [GEOGRAPHIC_DATA] [PERSON_NAME][GEOGRAPHIC_DATA]"
click at [182, 129] on strong "Ottawa Int’l Airport Help and Assistance" at bounding box center [181, 129] width 153 height 7
click at [146, 142] on p "AirportSelect Meet and Assist reps at Ottawa Macdonald-Cartier International Ai…" at bounding box center [318, 165] width 427 height 55
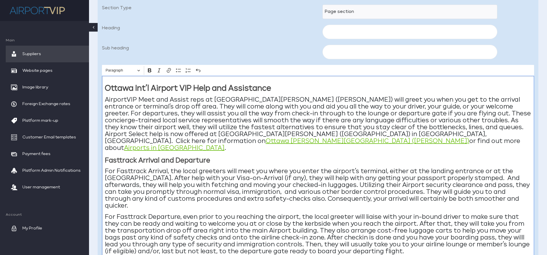
scroll to position [409, 0]
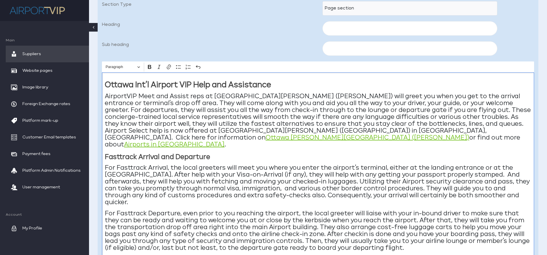
click at [141, 130] on p "AirportVIP Meet and Assist reps at Ottawa Macdonald-Cartier International Airpo…" at bounding box center [318, 120] width 427 height 55
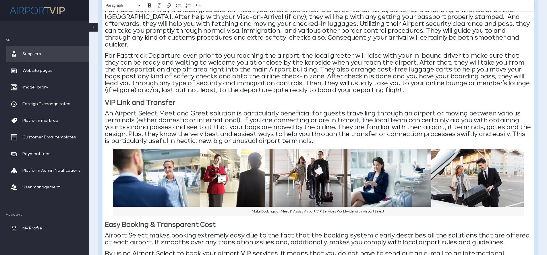
scroll to position [567, 0]
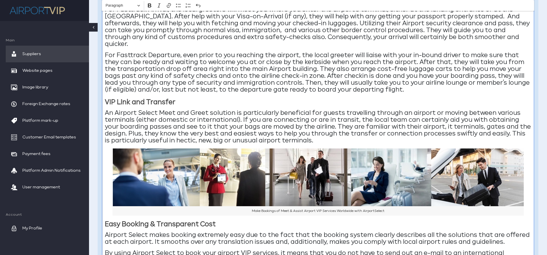
click at [152, 110] on p "An Airport Select Meet and Greet solution is particularly beneficial for guests…" at bounding box center [318, 127] width 427 height 34
click at [354, 110] on p "An Airport VIP Meet and Greet solution is particularly beneficial for guests tr…" at bounding box center [318, 127] width 427 height 34
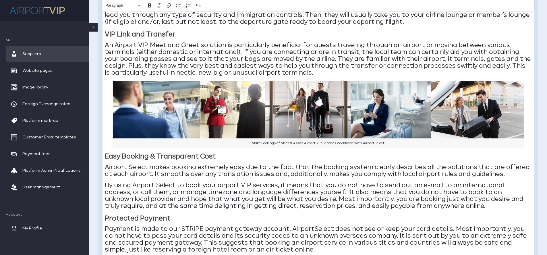
scroll to position [655, 0]
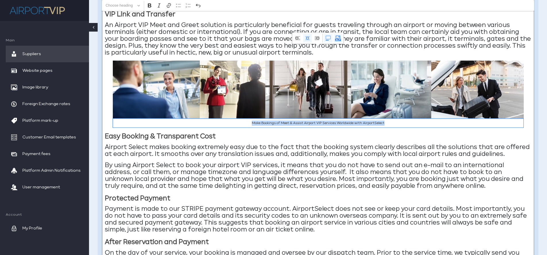
drag, startPoint x: 251, startPoint y: 109, endPoint x: 411, endPoint y: 115, distance: 160.1
click at [411, 115] on div "Ottawa Int’l Airport VIP Help and Assistance AirportVIP Meet and Assist reps at…" at bounding box center [318, 86] width 432 height 521
copy figcaption "Make Bookings of Meet & Assist Airport VIP Services Worldwide with AirportSelect"
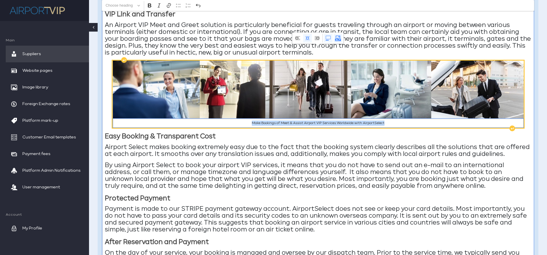
click at [390, 118] on figcaption "Make Bookings of Meet & Assist Airport VIP Services Worldwide with AirportSelect" at bounding box center [318, 123] width 411 height 10
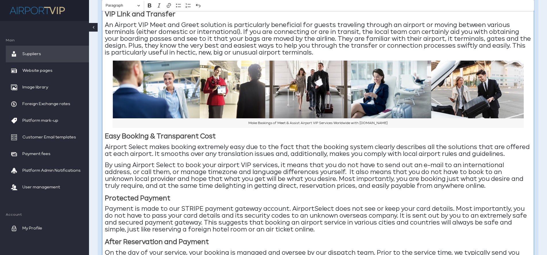
click at [138, 144] on p "Airport Select makes booking extremely easy due to the fact that the booking sy…" at bounding box center [318, 151] width 427 height 14
click at [165, 162] on p "By using Airport Select to book your airport VIP services, it means that you do…" at bounding box center [318, 176] width 427 height 28
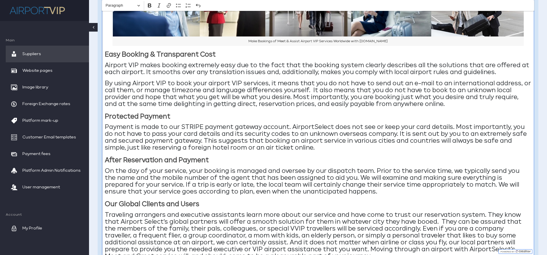
scroll to position [738, 0]
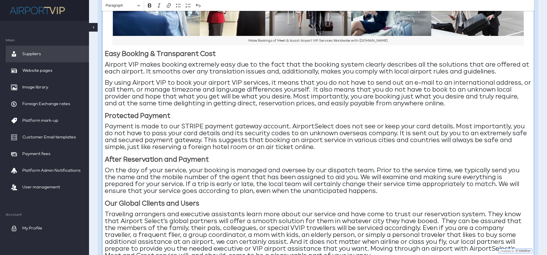
click at [332, 123] on p "Payment is made to our STRIPE payment gateway account. AirportSelect does not s…" at bounding box center [318, 137] width 427 height 28
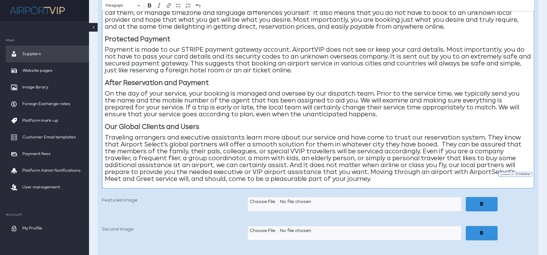
scroll to position [817, 0]
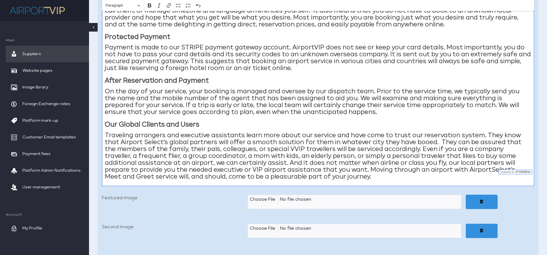
click at [162, 132] on p "Traveling arrangers and executive assistants learn more about our service and h…" at bounding box center [318, 156] width 427 height 48
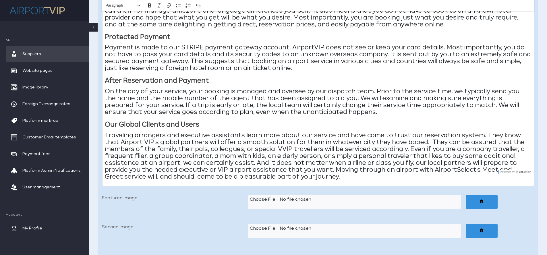
click at [313, 135] on p "Traveling arrangers and executive assistants learn more about our service and h…" at bounding box center [318, 156] width 427 height 48
click at [472, 155] on p "Traveling arrangers and executive assistants learn more about our service and h…" at bounding box center [318, 156] width 427 height 48
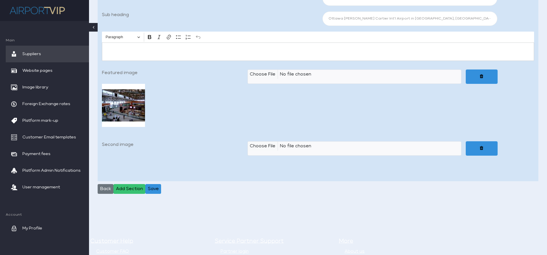
scroll to position [1453, 0]
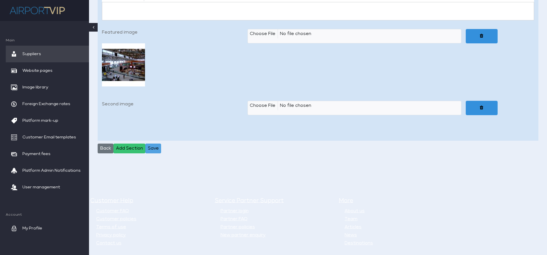
click at [155, 144] on button "Save" at bounding box center [153, 149] width 16 height 10
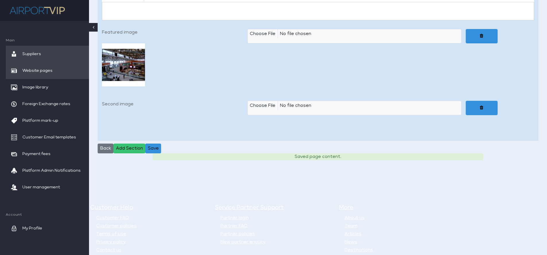
click at [42, 69] on span "Website pages" at bounding box center [37, 70] width 30 height 17
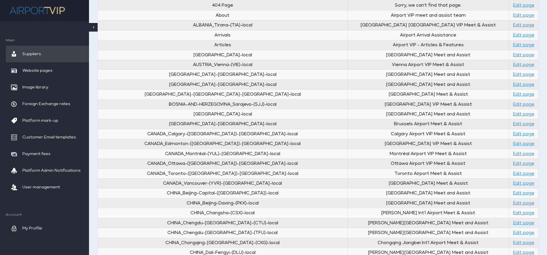
scroll to position [118, 0]
click at [514, 173] on link "Edit page" at bounding box center [523, 173] width 21 height 4
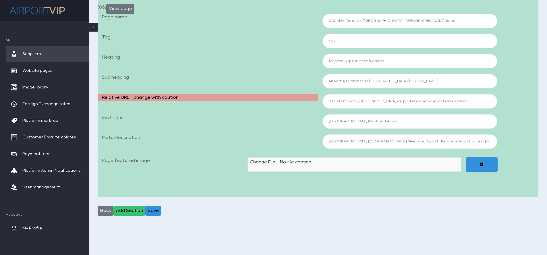
select select "aimg"
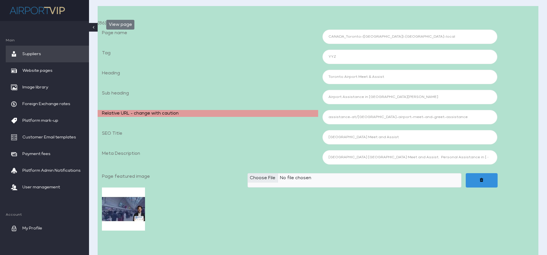
scroll to position [101, 0]
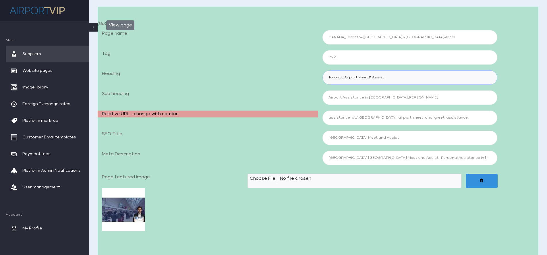
click at [356, 76] on input "Toronto Airport Meet & Assist" at bounding box center [410, 77] width 175 height 14
type input "Toronto Airport VIP Meet & Assist"
click at [328, 96] on input "Airport Assistance in Toronto Pearson International Airport" at bounding box center [410, 98] width 175 height 14
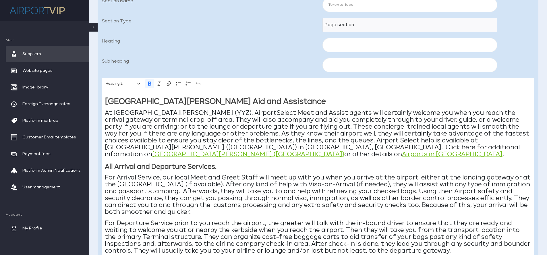
scroll to position [393, 0]
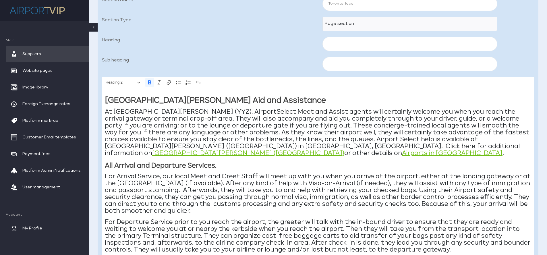
type input "VIP Airport Assistance in Toronto Pearson International Airport"
click at [201, 99] on strong "Toronto Pearson Airport Aid and Assistance" at bounding box center [215, 100] width 221 height 7
click at [263, 111] on p "At Toronto Pearson Int’l Airport (YYZ), AirportSelect Meet and Assist agents wi…" at bounding box center [318, 133] width 427 height 48
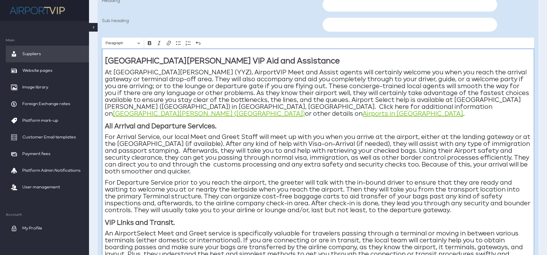
scroll to position [435, 0]
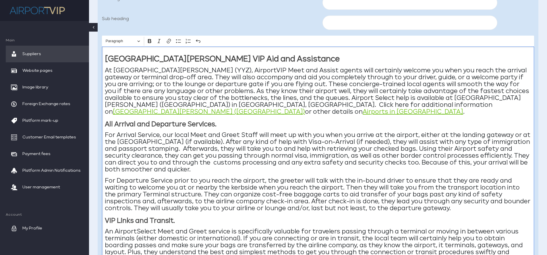
click at [355, 98] on p "At Toronto Pearson Int’l Airport (YYZ), AirportVIP Meet and Assist agents will …" at bounding box center [318, 91] width 427 height 48
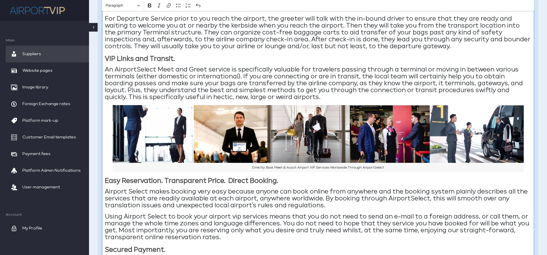
scroll to position [598, 0]
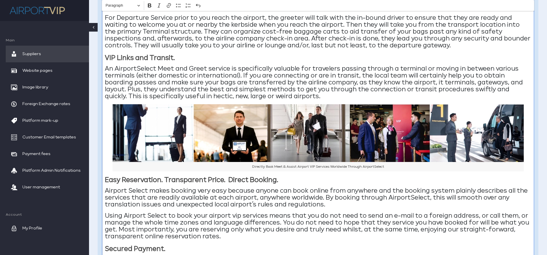
click at [150, 67] on p "An AirportSelect Meet and Greet service is specifically valuable for travelers …" at bounding box center [318, 83] width 427 height 34
click at [155, 68] on p "An AirportSelect Meet and Greet service is specifically valuable for travelers …" at bounding box center [318, 83] width 427 height 34
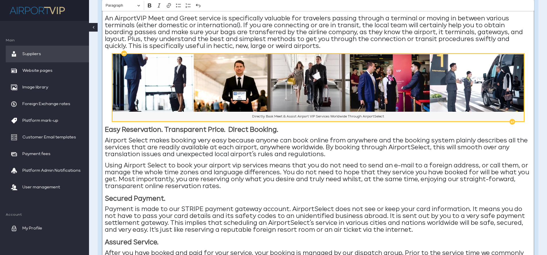
scroll to position [650, 0]
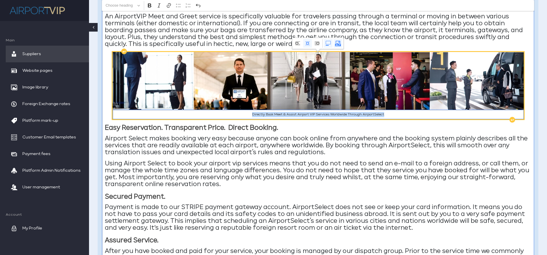
drag, startPoint x: 251, startPoint y: 115, endPoint x: 405, endPoint y: 115, distance: 154.3
click at [405, 115] on figcaption "Directly Book Meet & Assist Airport VIP Services Worldwide Through AirportSelect" at bounding box center [318, 115] width 411 height 10
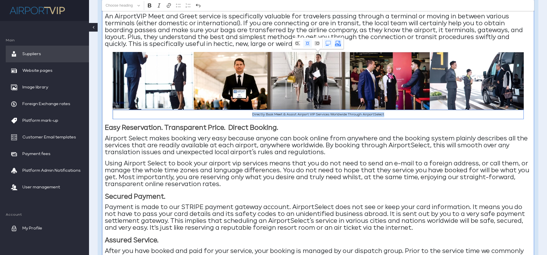
copy figcaption "Directly Book Meet & Assist Airport VIP Services Worldwide Through AirportSelect"
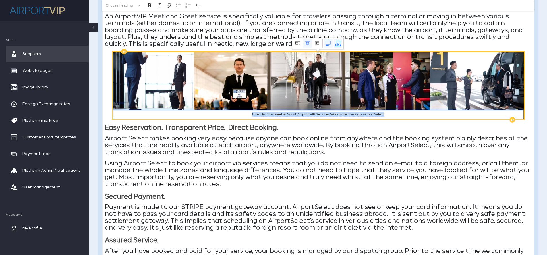
click at [389, 113] on figcaption "Directly Book Meet & Assist Airport VIP Services Worldwide Through AirportSelect" at bounding box center [318, 115] width 411 height 10
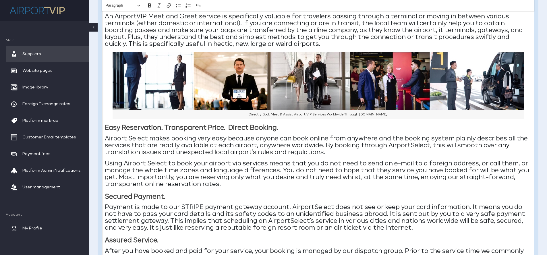
click at [139, 136] on p "Airport Select makes booking very easy because anyone can book online from anyw…" at bounding box center [318, 145] width 427 height 21
click at [419, 147] on p "Airport VIP makes booking very easy because anyone can book online from anywher…" at bounding box center [318, 145] width 427 height 21
click at [429, 146] on p "Airport VIP makes booking very easy because anyone can book online from anywher…" at bounding box center [318, 145] width 427 height 21
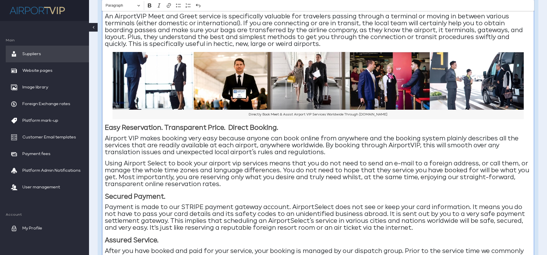
click at [160, 163] on p "Using Airport Select to book your airport vip services means that you do not ne…" at bounding box center [318, 174] width 427 height 28
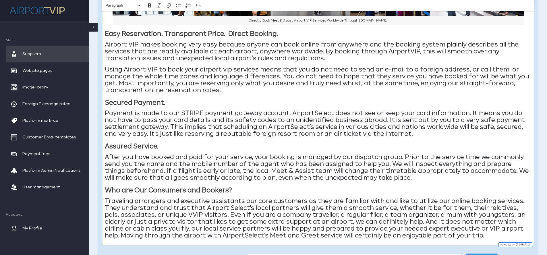
scroll to position [747, 0]
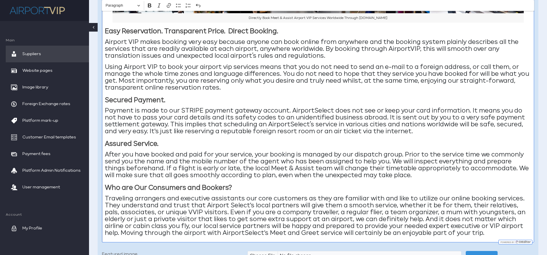
click at [332, 111] on p "Payment is made to our STRIPE payment gateway account. AirportSelect does not s…" at bounding box center [318, 121] width 427 height 28
click at [308, 123] on p "Payment is made to our STRIPE payment gateway account. AirportVIP does not see …" at bounding box center [318, 121] width 427 height 28
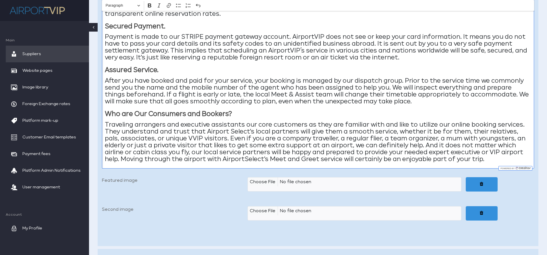
scroll to position [825, 0]
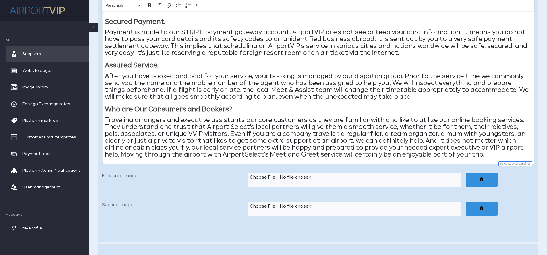
click at [248, 126] on p "Traveling arrangers and executive assistants our core customers as they are fam…" at bounding box center [318, 137] width 427 height 41
click at [246, 153] on p "Traveling arrangers and executive assistants our core customers as they are fam…" at bounding box center [318, 137] width 427 height 41
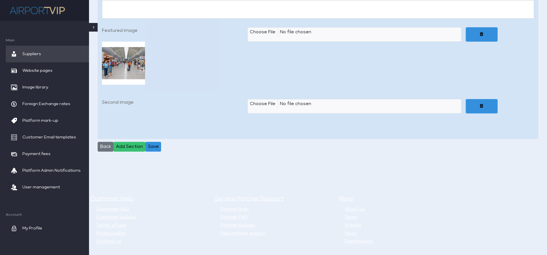
scroll to position [1494, 0]
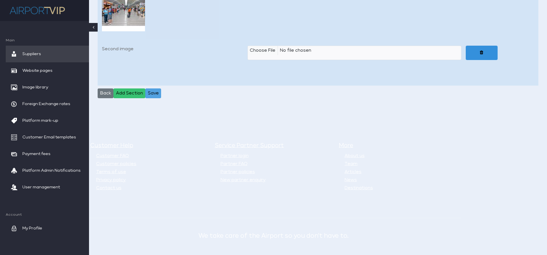
click at [153, 94] on button "Save" at bounding box center [153, 93] width 16 height 10
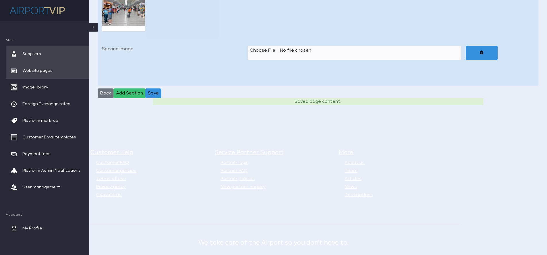
click at [47, 70] on span "Website pages" at bounding box center [37, 70] width 30 height 17
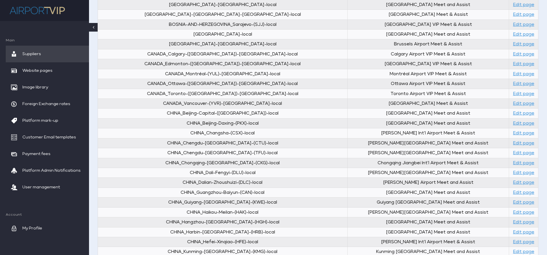
scroll to position [212, 0]
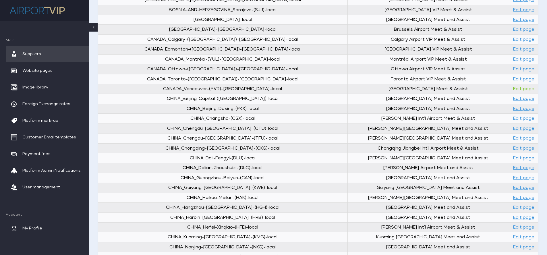
click at [513, 88] on link "Edit page" at bounding box center [523, 89] width 21 height 4
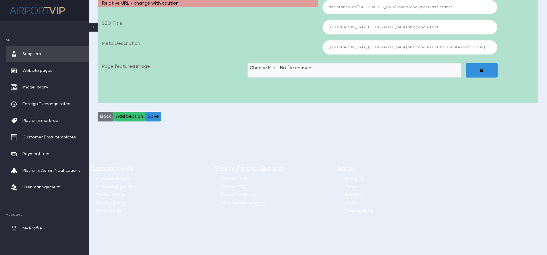
select select "aimg"
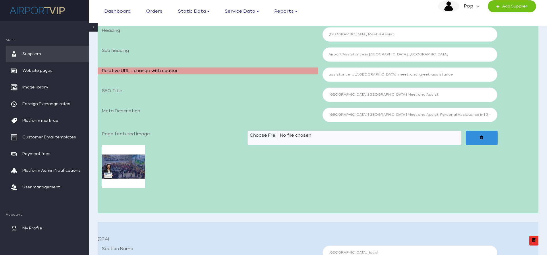
scroll to position [126, 0]
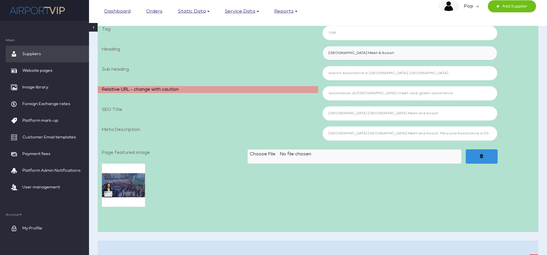
click at [386, 53] on input "[GEOGRAPHIC_DATA] Meet & Assist" at bounding box center [410, 53] width 175 height 14
type input "[GEOGRAPHIC_DATA] VIP Meet & Assist"
click at [328, 73] on input "Airport Assistance in [GEOGRAPHIC_DATA], [GEOGRAPHIC_DATA]" at bounding box center [410, 73] width 175 height 14
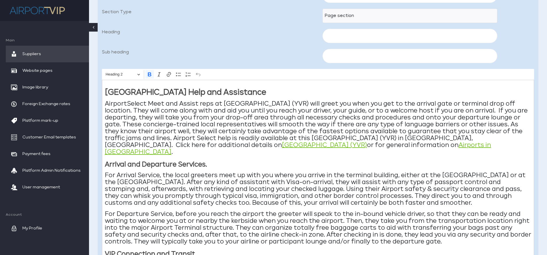
scroll to position [403, 0]
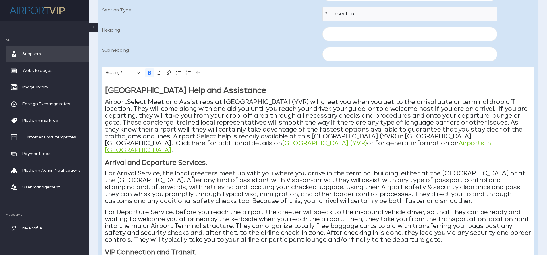
type input "VIP Airport Assistance in [GEOGRAPHIC_DATA], [GEOGRAPHIC_DATA]"
click at [178, 90] on strong "[GEOGRAPHIC_DATA] Help and Assistance" at bounding box center [185, 90] width 161 height 7
click at [146, 102] on p "AirportSelect Meet and Assist reps at [GEOGRAPHIC_DATA] (YVR) will greet you wh…" at bounding box center [318, 126] width 427 height 55
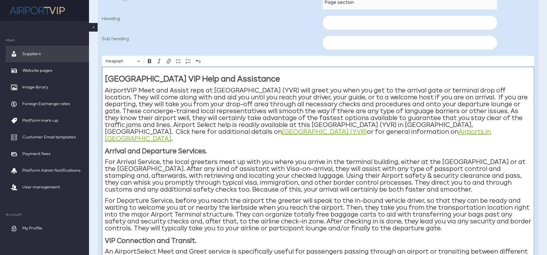
scroll to position [417, 0]
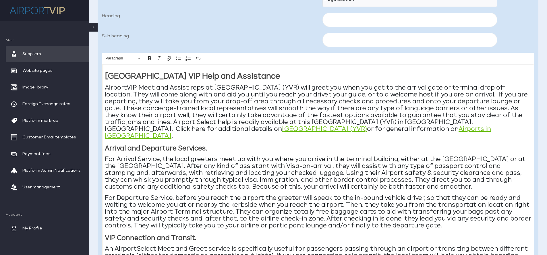
click at [215, 122] on p "AirportVIP Meet and Assist reps at [GEOGRAPHIC_DATA] (YVR) will greet you when …" at bounding box center [318, 111] width 427 height 55
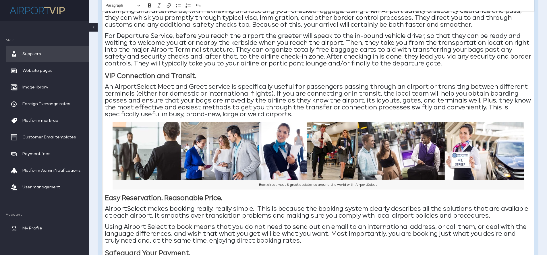
scroll to position [580, 0]
click at [156, 83] on p "An AirportSelect Meet and Greet service is specifically useful for passengers p…" at bounding box center [318, 100] width 427 height 34
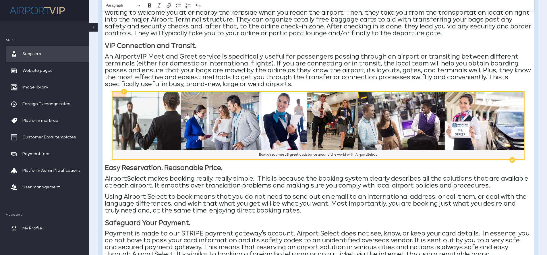
scroll to position [612, 0]
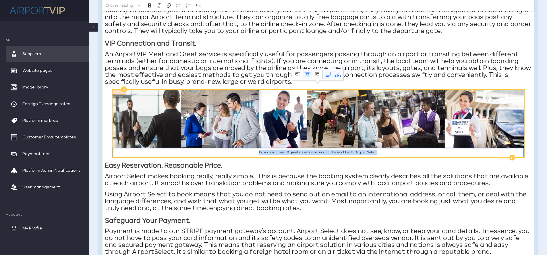
drag, startPoint x: 257, startPoint y: 145, endPoint x: 407, endPoint y: 147, distance: 150.0
click at [407, 148] on figcaption "Book direct meet & greet assistance around the world with AirportSelect" at bounding box center [318, 153] width 411 height 10
copy figcaption "Book direct meet & greet assistance around the world with AirportSelect"
click at [278, 148] on figcaption "Book direct meet & greet assistance around the world with AirportSelect" at bounding box center [318, 153] width 411 height 10
click at [381, 148] on figcaption "Book VIP meet & greet assistance around the world with AirportSelect" at bounding box center [318, 153] width 411 height 10
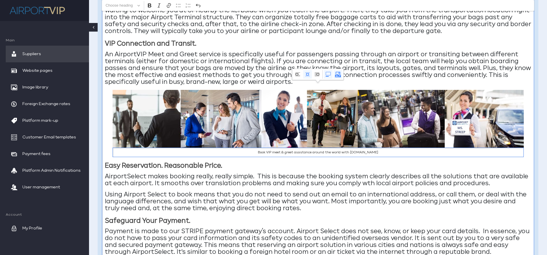
click at [139, 173] on p "AirportSelect makes booking really, really simple. This is because the booking …" at bounding box center [318, 180] width 427 height 14
click at [146, 173] on p "AirportSelect makes booking really, really simple. This is because the booking …" at bounding box center [318, 180] width 427 height 14
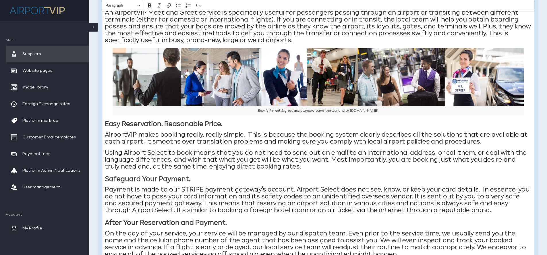
scroll to position [654, 0]
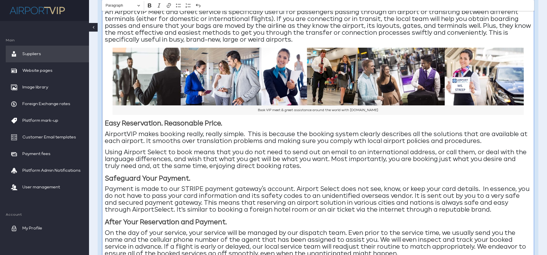
click at [357, 134] on p "AirportVIP makes booking really, really simple. This is because the booking sys…" at bounding box center [318, 138] width 427 height 14
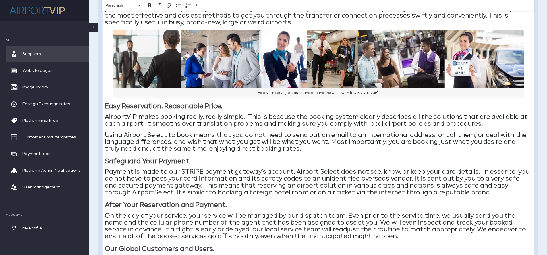
scroll to position [674, 0]
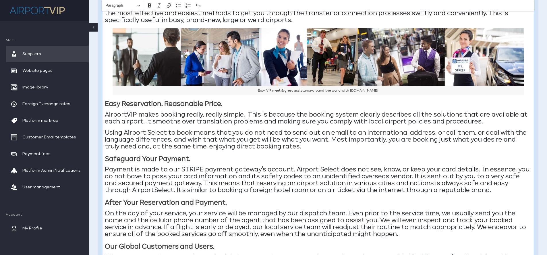
click at [156, 130] on p "Using Airport Select to book means that you do not need to send out an email to…" at bounding box center [318, 140] width 427 height 21
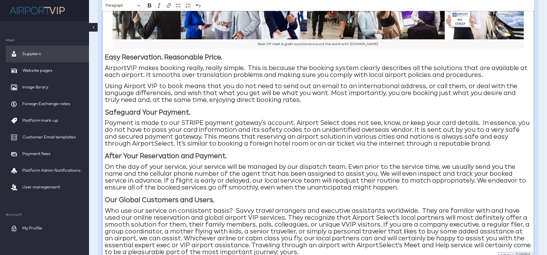
scroll to position [721, 0]
click at [327, 120] on p "Payment is made to our STRIPE payment gateway’s account. Airport Select does no…" at bounding box center [318, 134] width 427 height 28
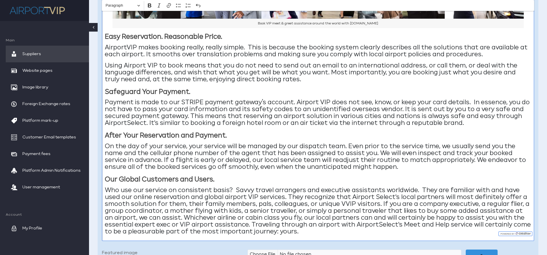
scroll to position [743, 0]
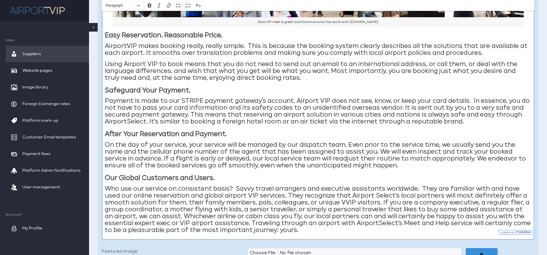
click at [158, 116] on p "Payment is made to our STRIPE payment gateway’s account. Airport VIP does not s…" at bounding box center [318, 112] width 427 height 28
click at [146, 115] on p "Payment is made to our STRIPE payment gateway’s account. Airport VIP does not s…" at bounding box center [318, 112] width 427 height 28
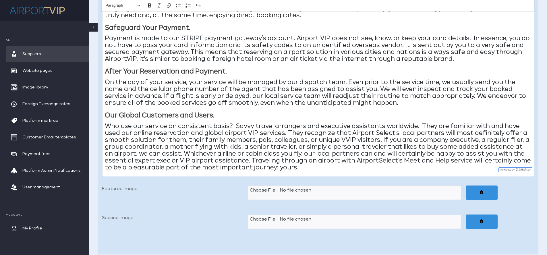
scroll to position [806, 0]
click at [393, 125] on p "Who use our service on consistent basis? Savvy travel arrangers and executive a…" at bounding box center [318, 146] width 427 height 48
click at [395, 152] on p "Who use our service on consistent basis? Savvy travel arrangers and executive a…" at bounding box center [318, 146] width 427 height 48
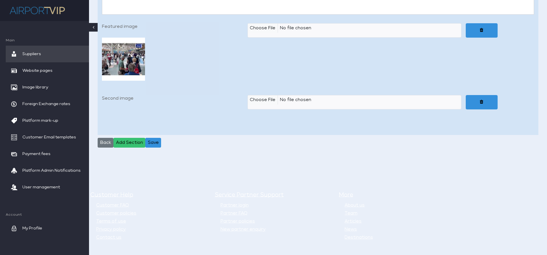
scroll to position [1452, 0]
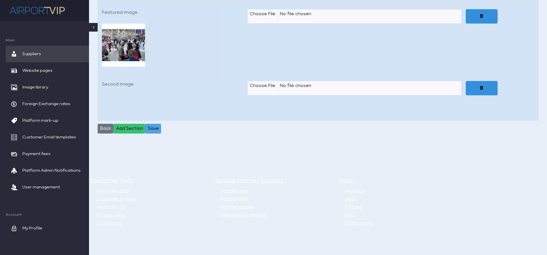
click at [154, 124] on button "Save" at bounding box center [153, 129] width 16 height 10
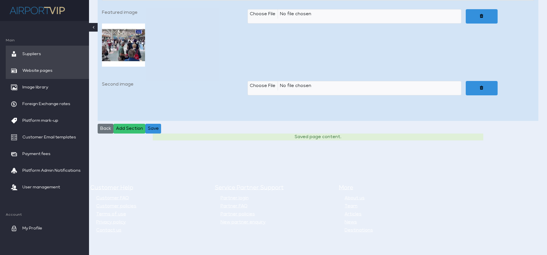
click at [36, 71] on span "Website pages" at bounding box center [37, 70] width 30 height 17
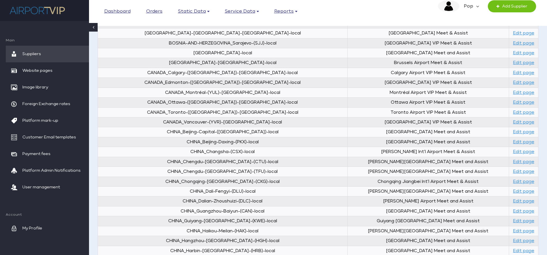
scroll to position [179, 0]
click at [516, 120] on link "Edit page" at bounding box center [523, 121] width 21 height 4
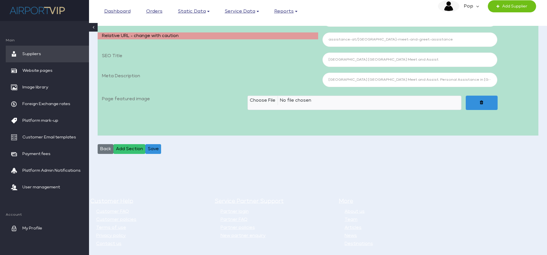
select select "aimg"
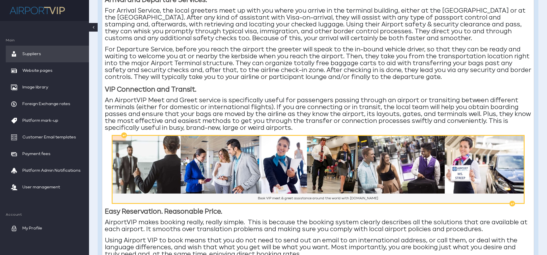
scroll to position [570, 0]
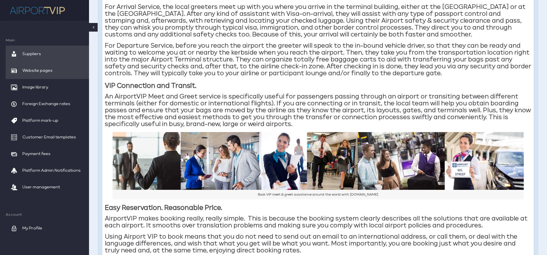
click at [43, 71] on span "Website pages" at bounding box center [37, 70] width 30 height 17
